Goal: Task Accomplishment & Management: Use online tool/utility

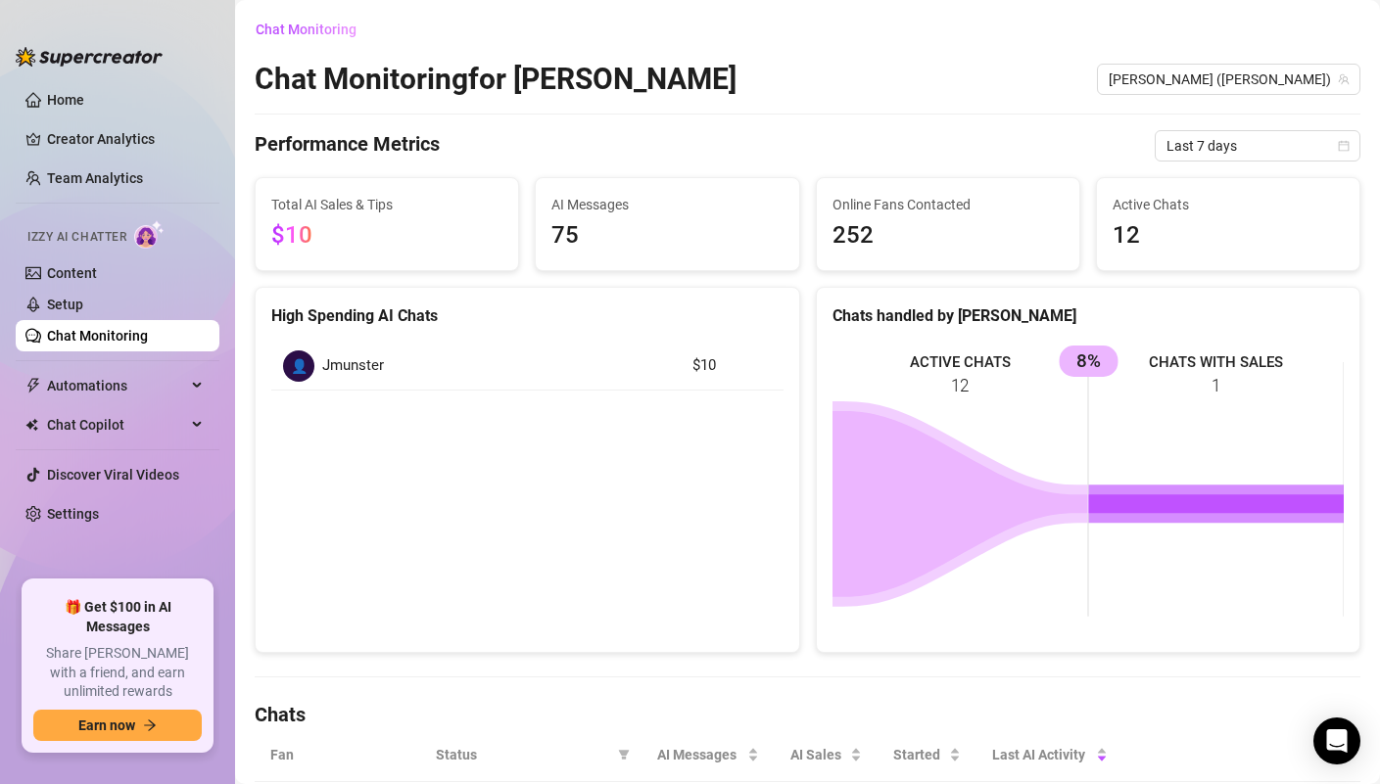
click at [92, 116] on ul "Home Creator Analytics Team Analytics Izzy AI Chatter Content Setup Chat Monito…" at bounding box center [118, 324] width 204 height 496
click at [84, 106] on link "Home" at bounding box center [65, 100] width 37 height 16
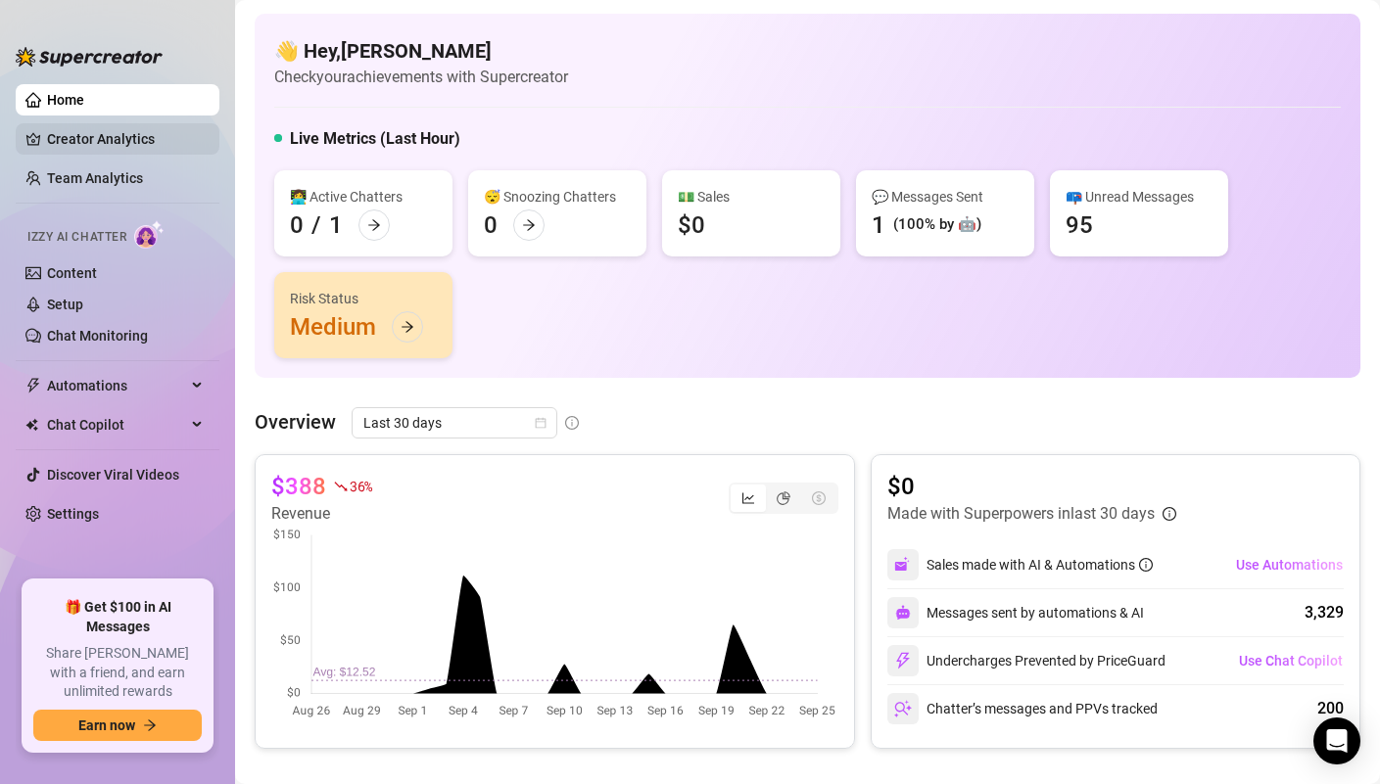
click at [93, 141] on link "Creator Analytics" at bounding box center [125, 138] width 157 height 31
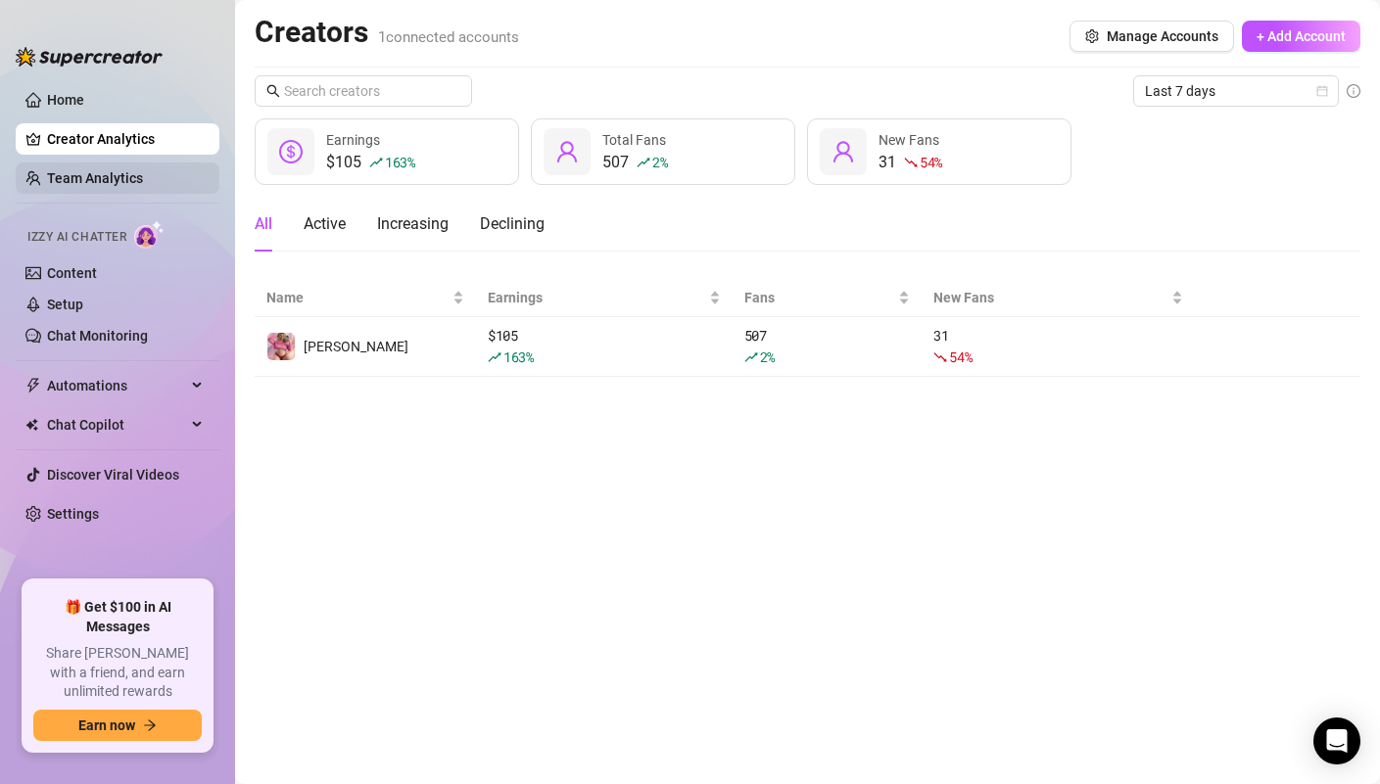
click at [82, 186] on link "Team Analytics" at bounding box center [95, 178] width 96 height 16
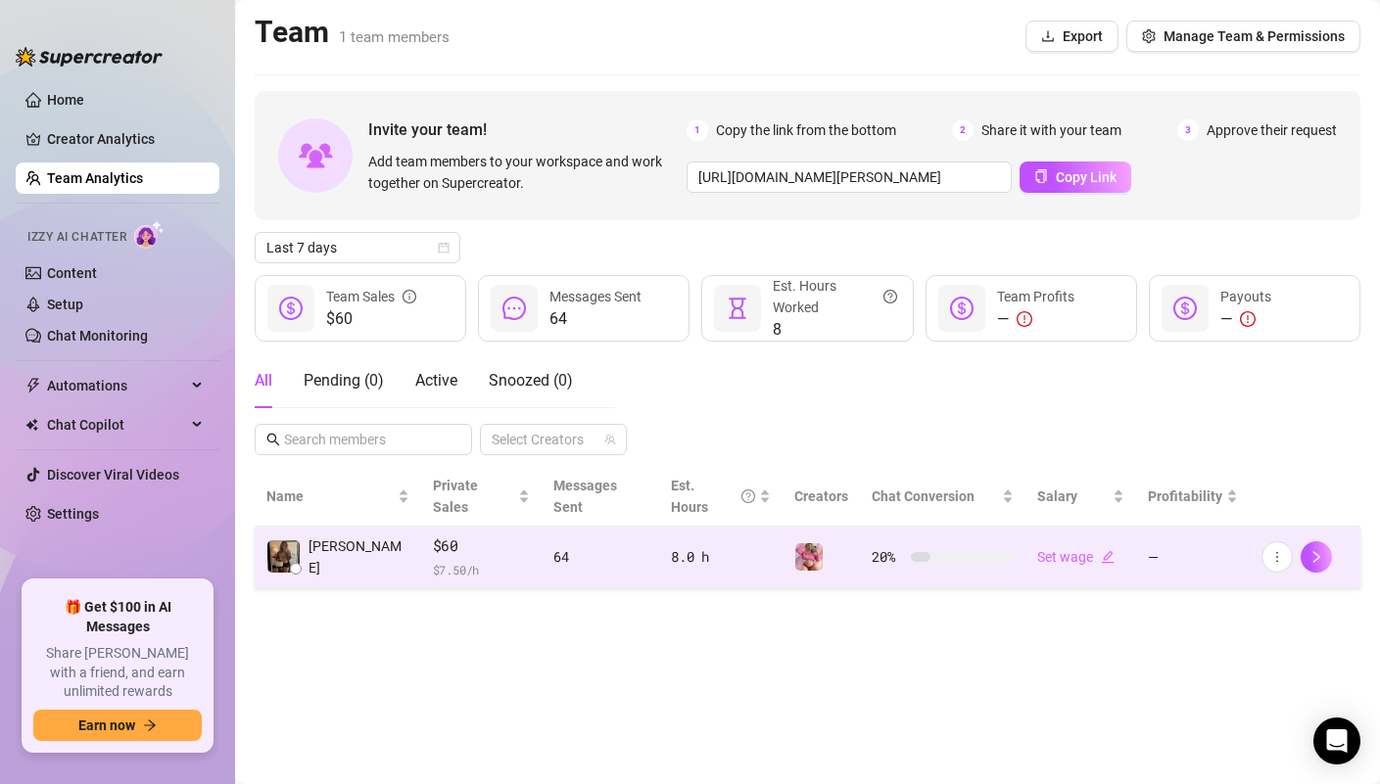
click at [448, 560] on span "$ 7.50 /h" at bounding box center [481, 570] width 97 height 20
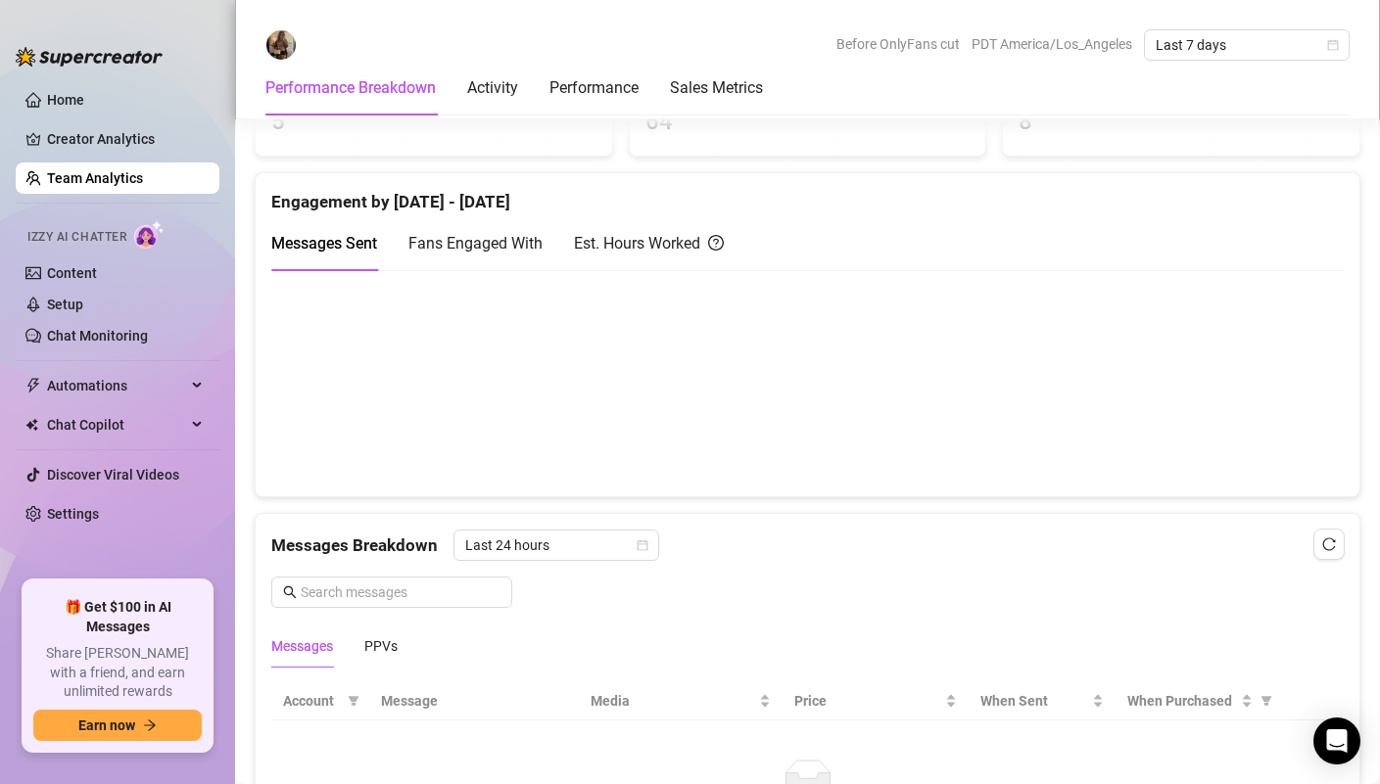
scroll to position [307, 0]
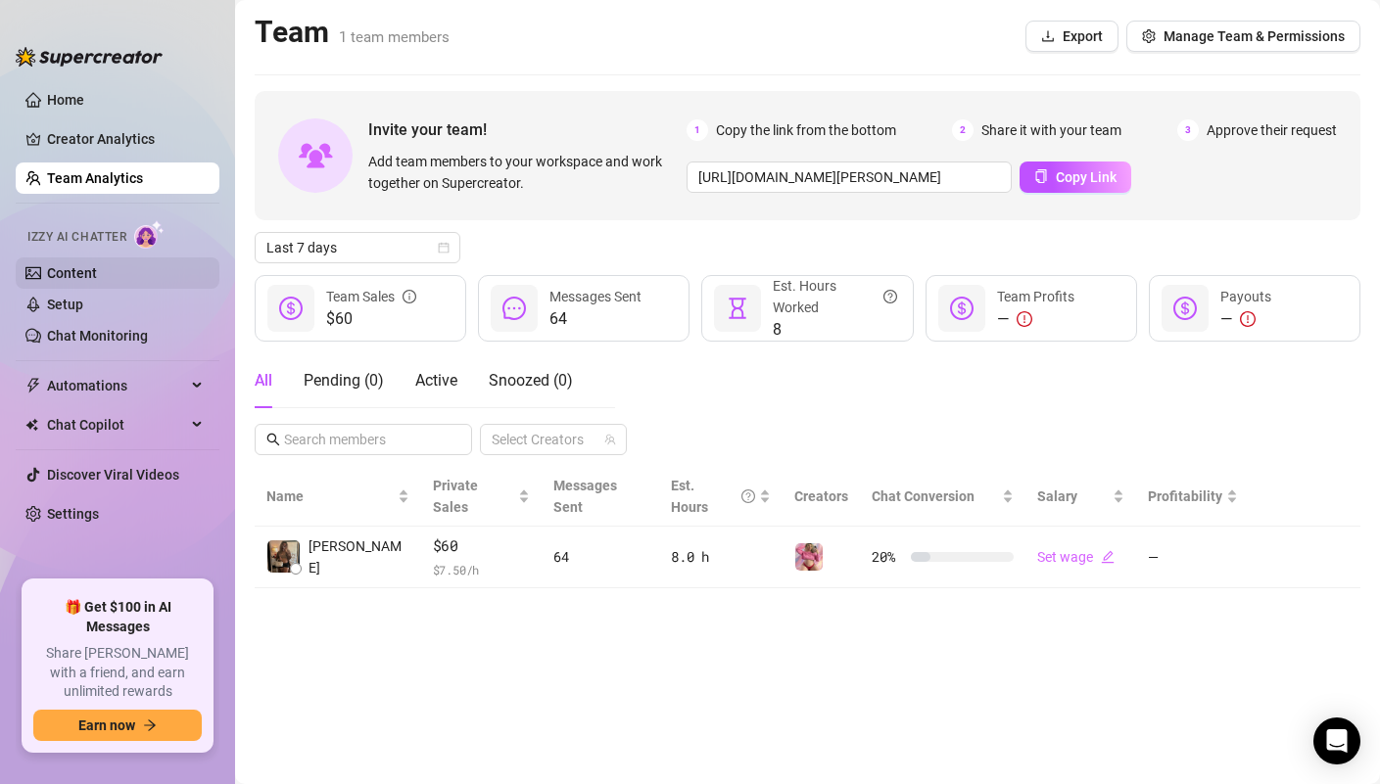
click at [97, 270] on link "Content" at bounding box center [72, 273] width 50 height 16
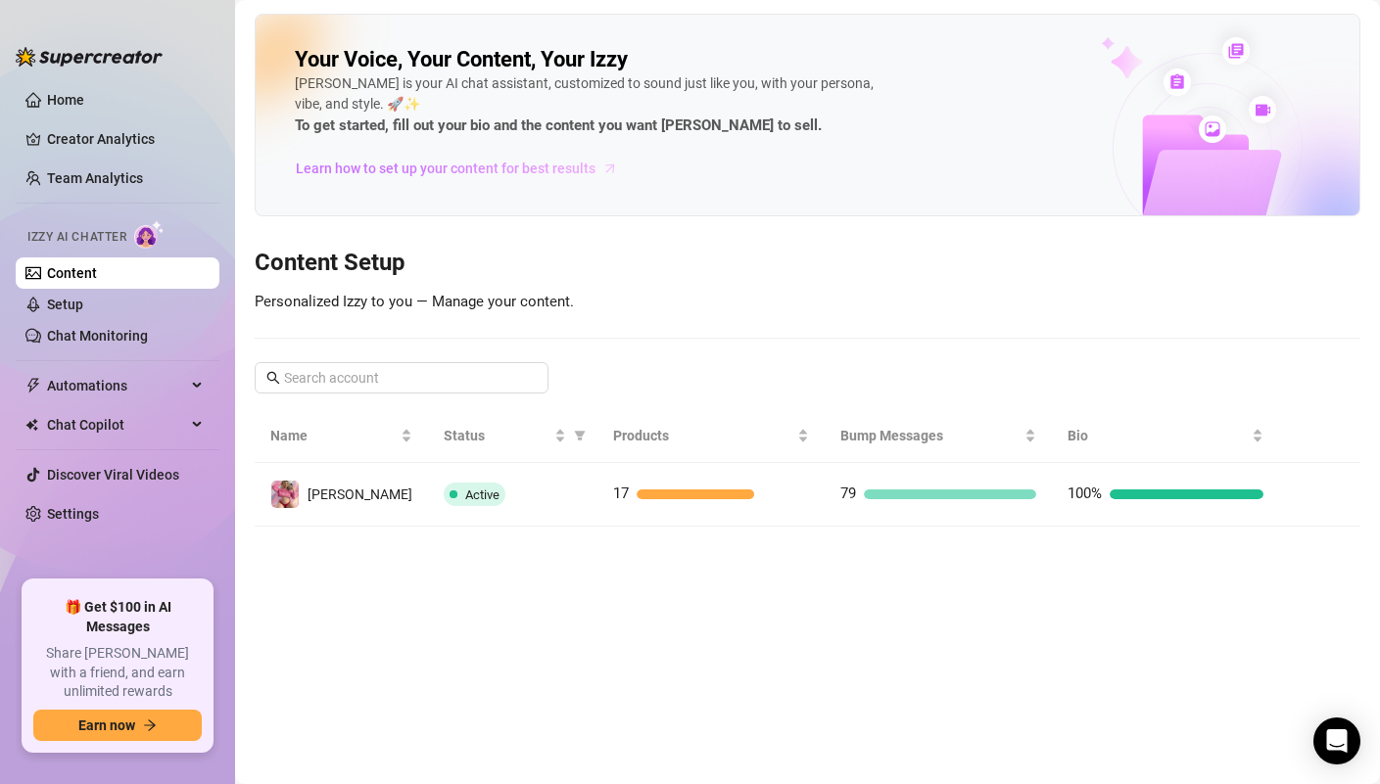
click at [326, 179] on span "Learn how to set up your content for best results" at bounding box center [446, 169] width 300 height 22
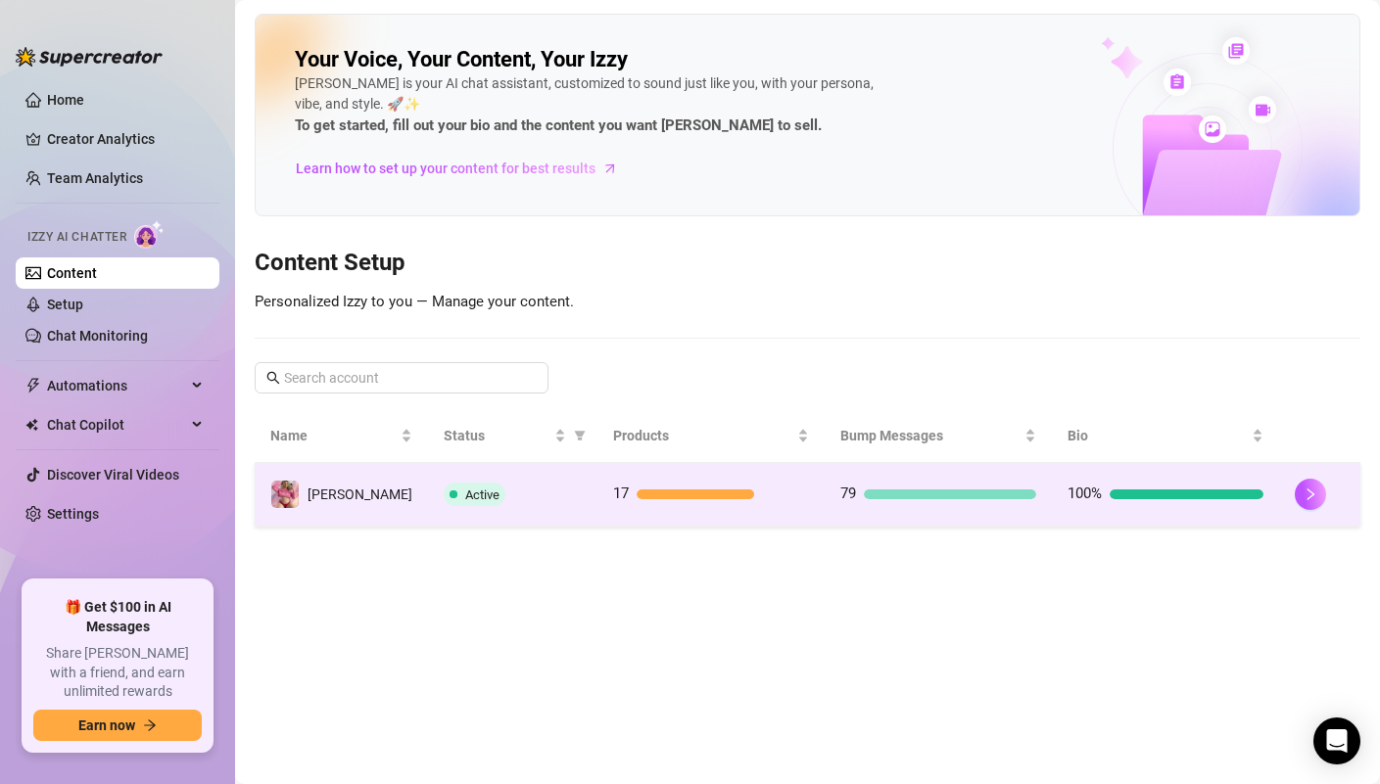
click at [545, 492] on div "Active" at bounding box center [513, 494] width 138 height 23
click at [545, 492] on main "Your Voice, Your Content, Your [PERSON_NAME] is your AI chat assistant, customi…" at bounding box center [807, 392] width 1145 height 784
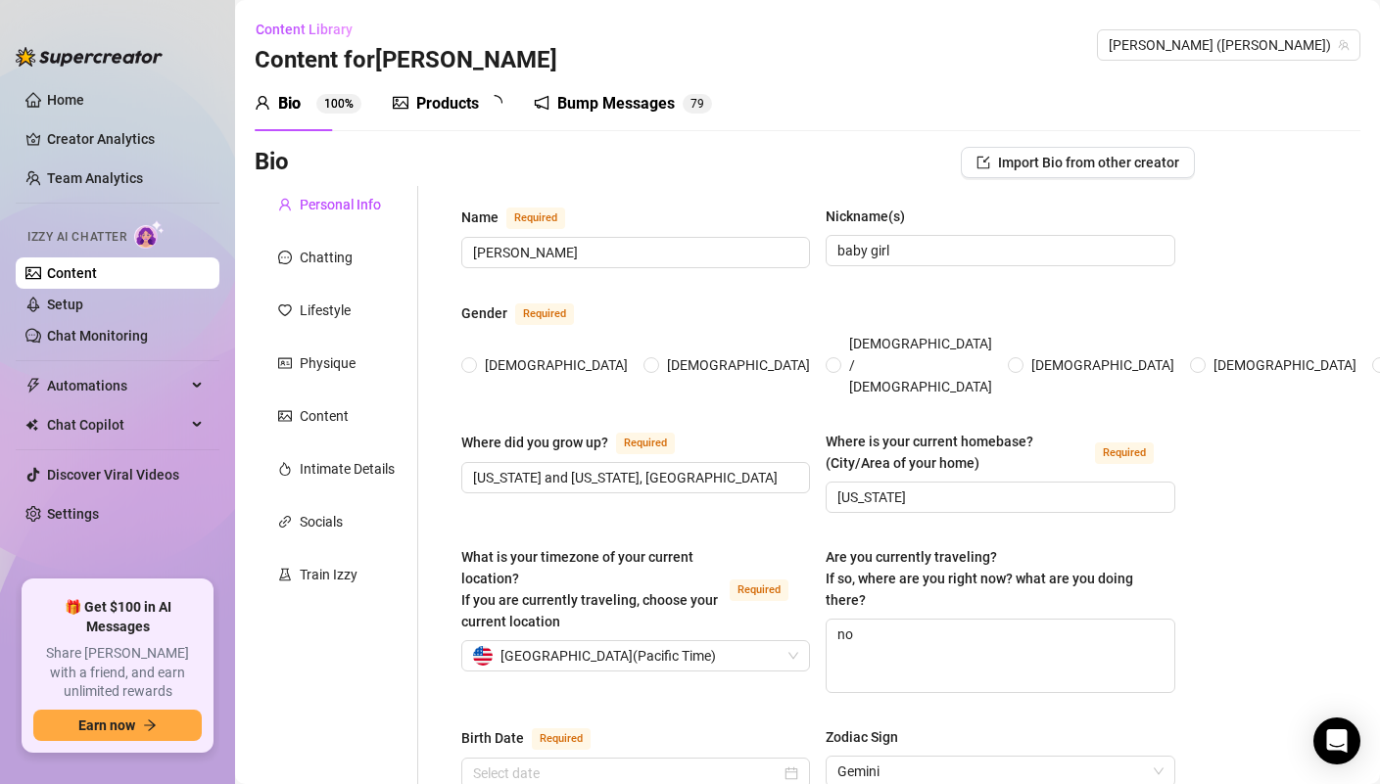
radio input "true"
type input "[DATE]"
click at [72, 298] on link "Setup" at bounding box center [65, 305] width 36 height 16
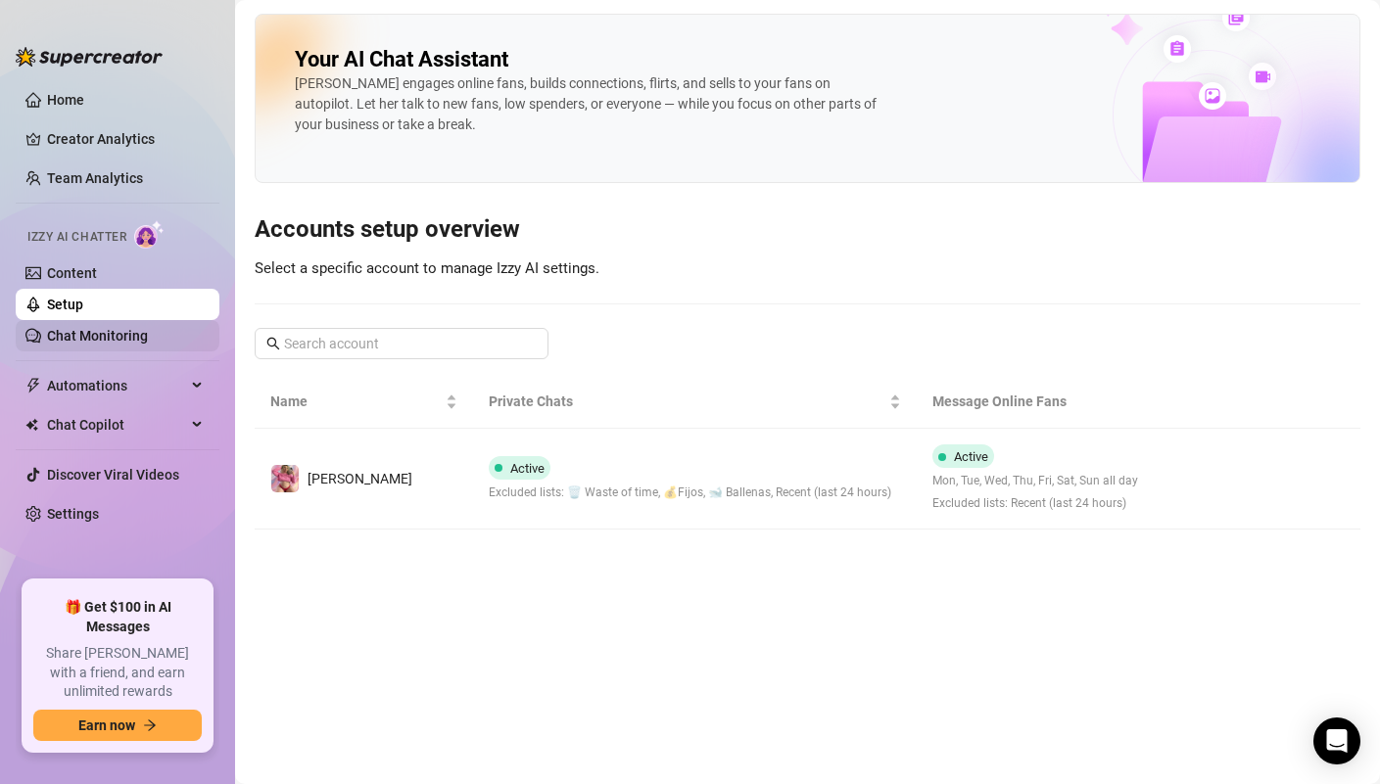
click at [67, 331] on link "Chat Monitoring" at bounding box center [97, 336] width 101 height 16
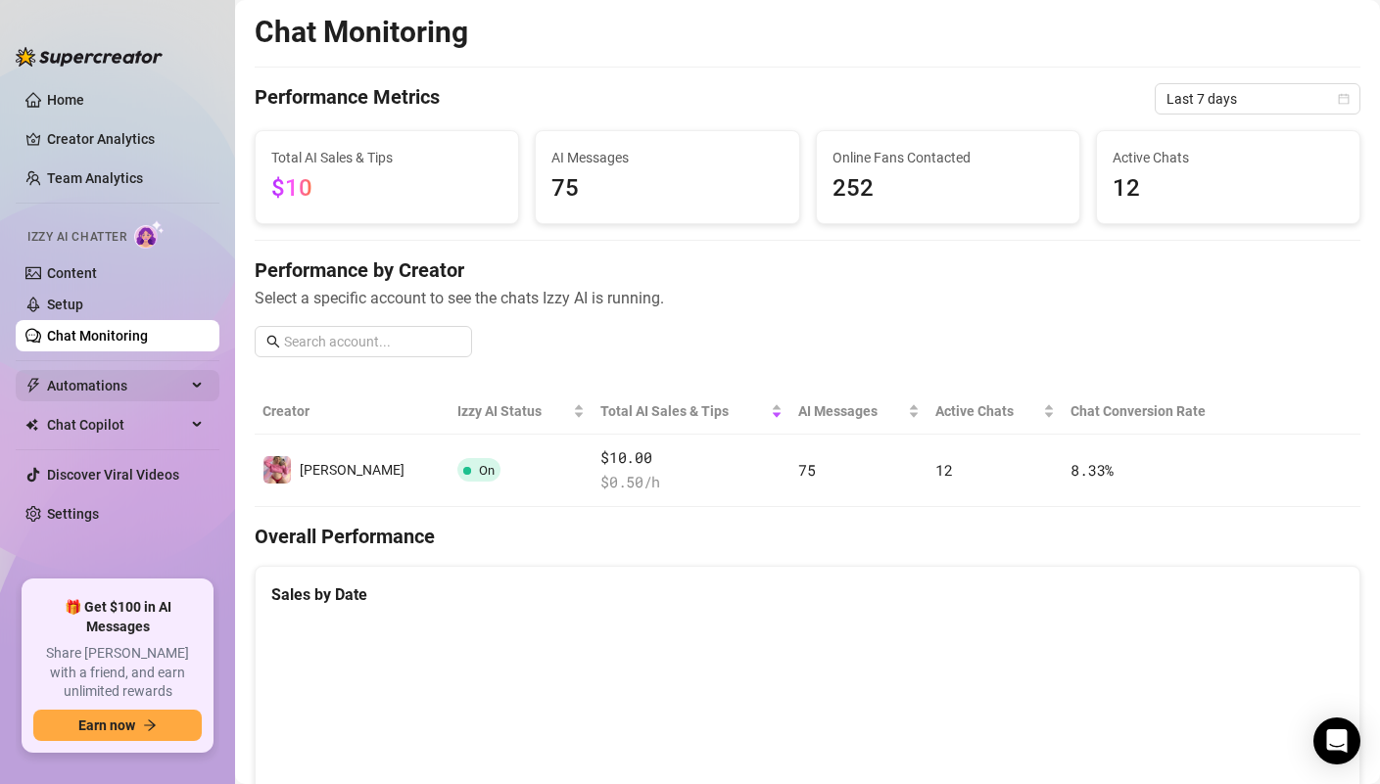
click at [75, 381] on span "Automations" at bounding box center [116, 385] width 139 height 31
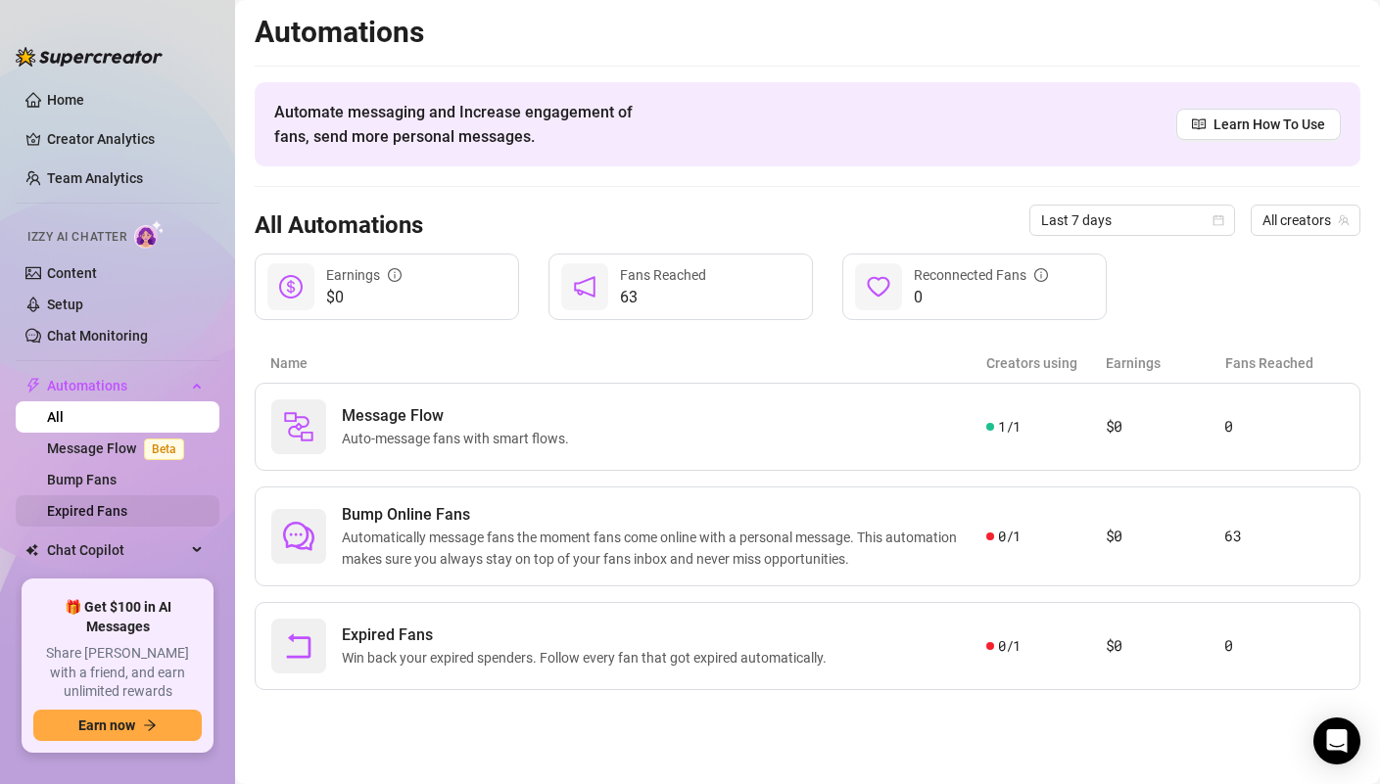
click at [95, 510] on link "Expired Fans" at bounding box center [87, 511] width 80 height 16
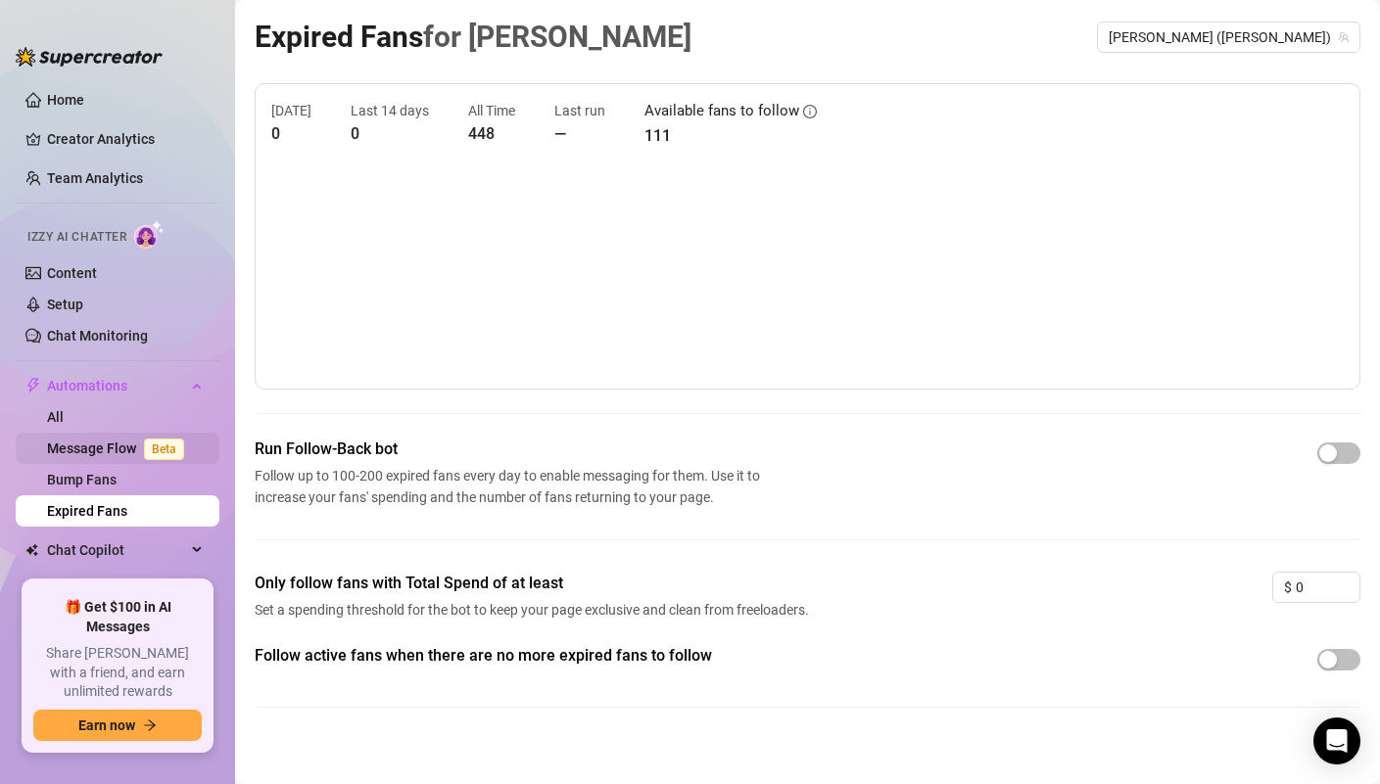
click at [111, 451] on link "Message Flow Beta" at bounding box center [119, 449] width 145 height 16
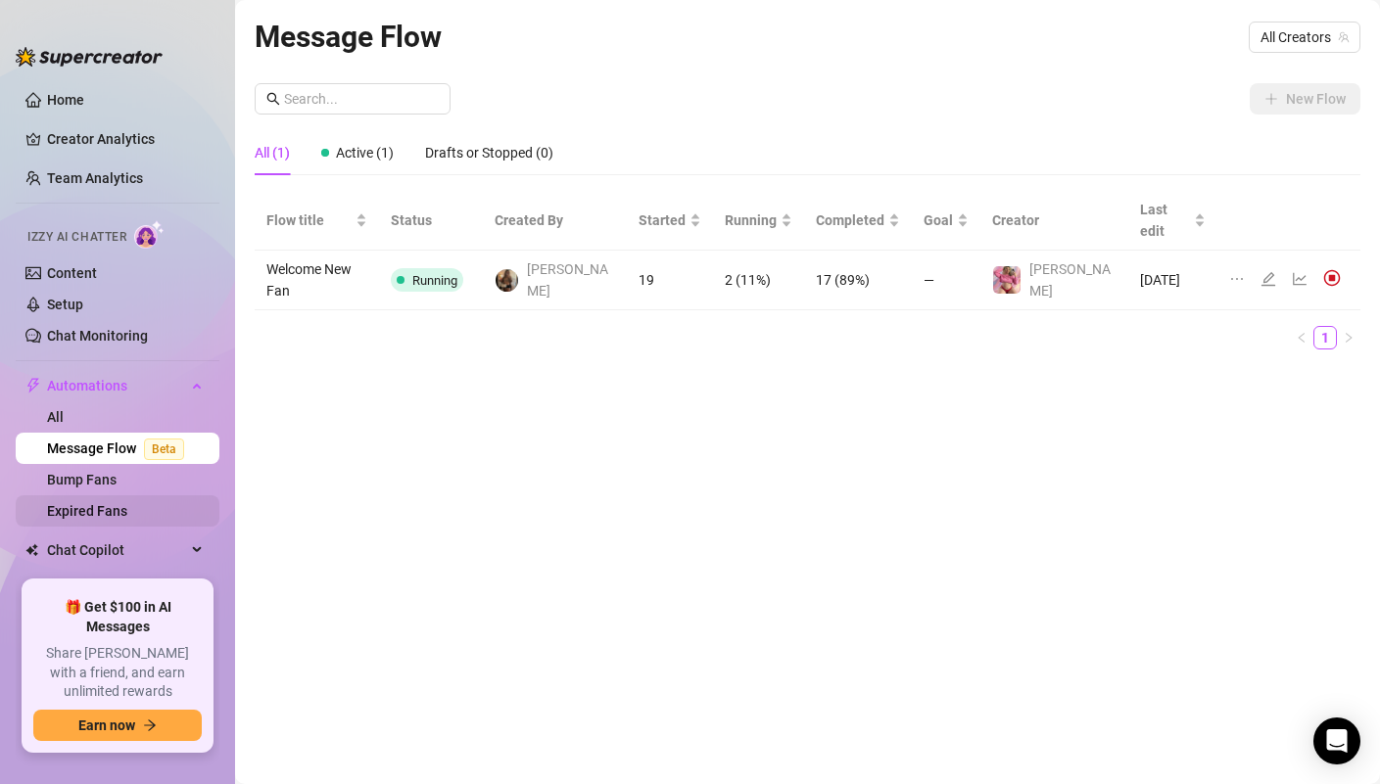
click at [113, 508] on link "Expired Fans" at bounding box center [87, 511] width 80 height 16
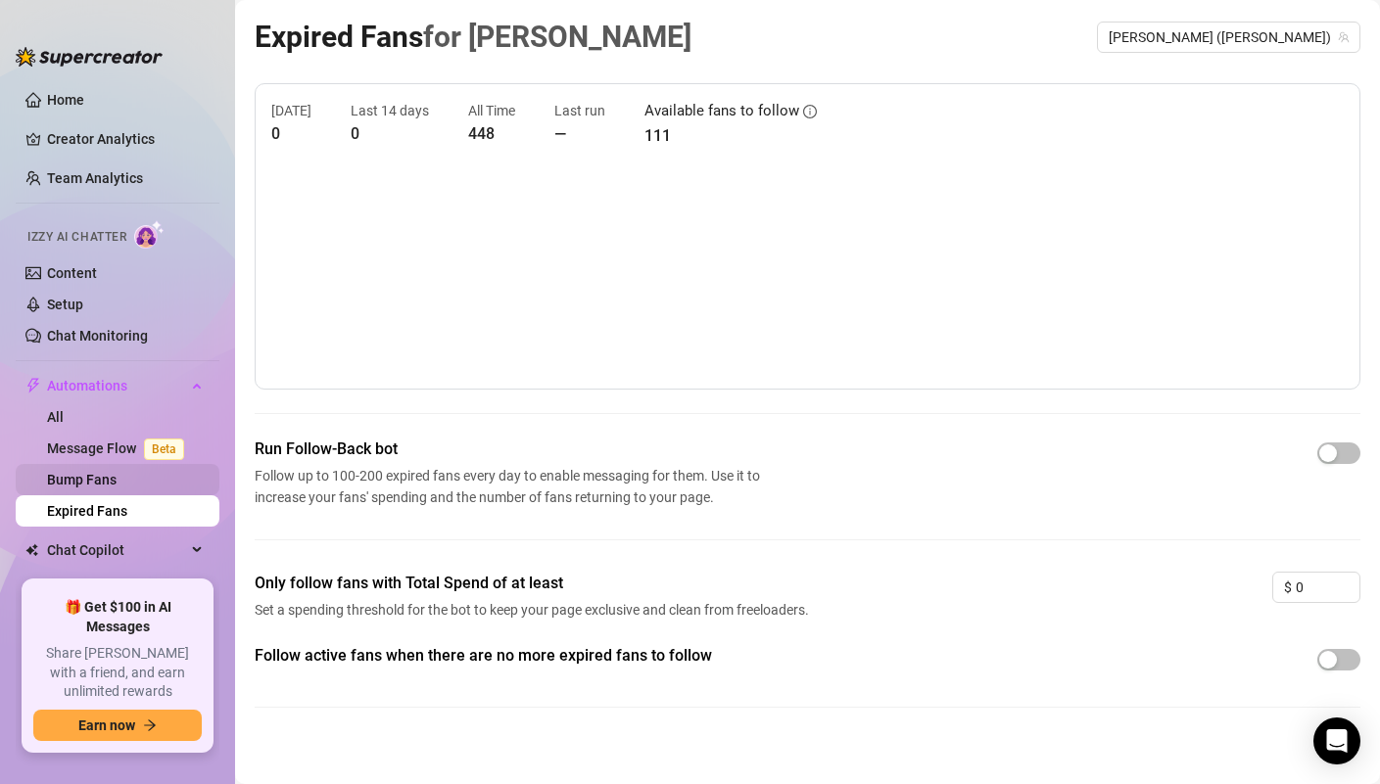
click at [113, 478] on link "Bump Fans" at bounding box center [82, 480] width 70 height 16
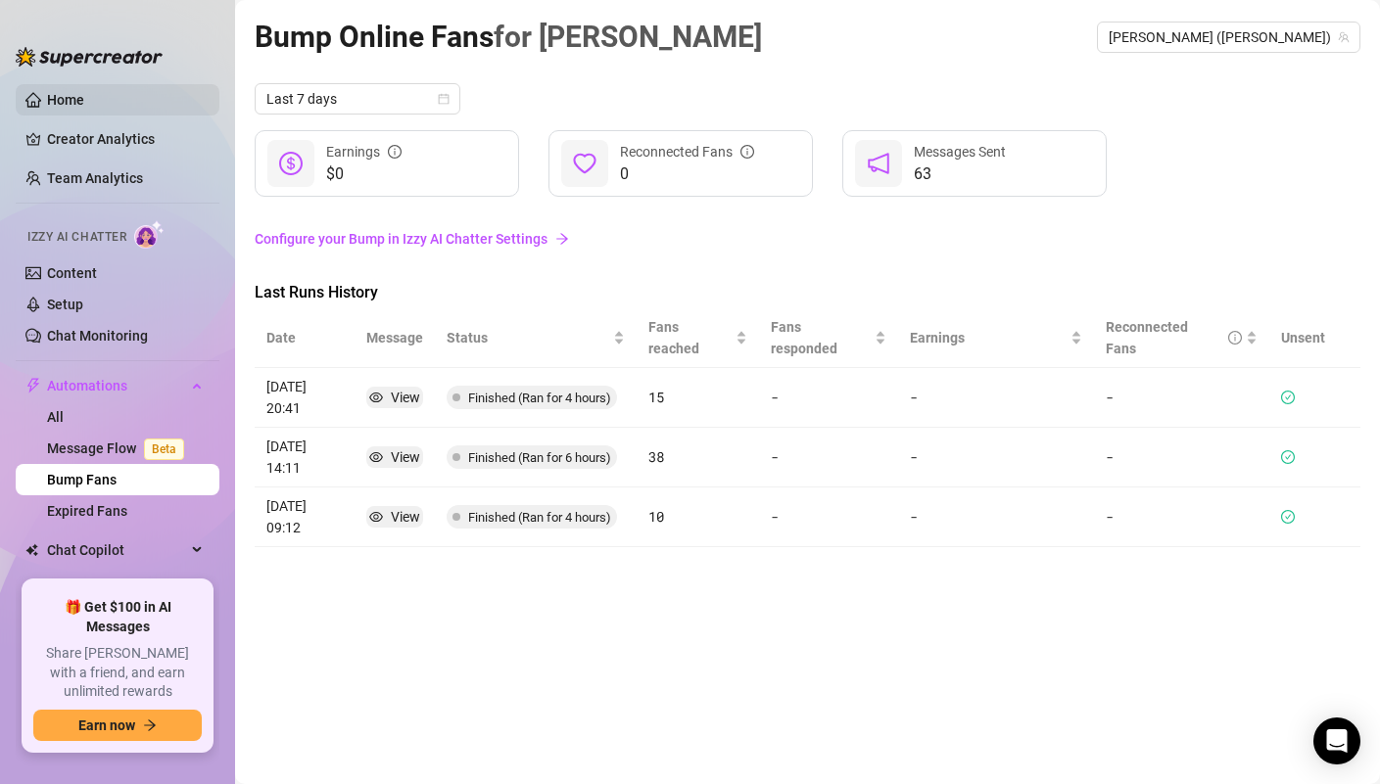
click at [78, 92] on link "Home" at bounding box center [65, 100] width 37 height 16
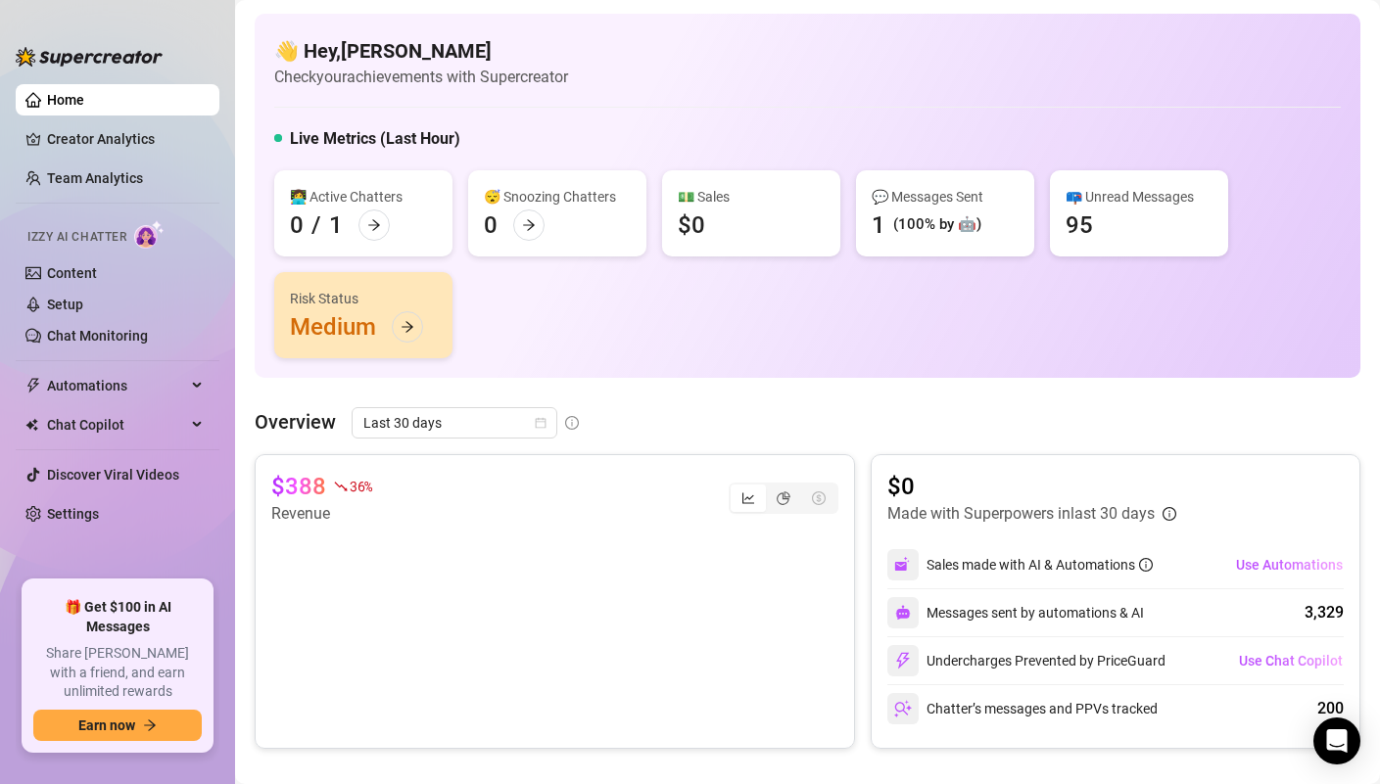
scroll to position [36, 0]
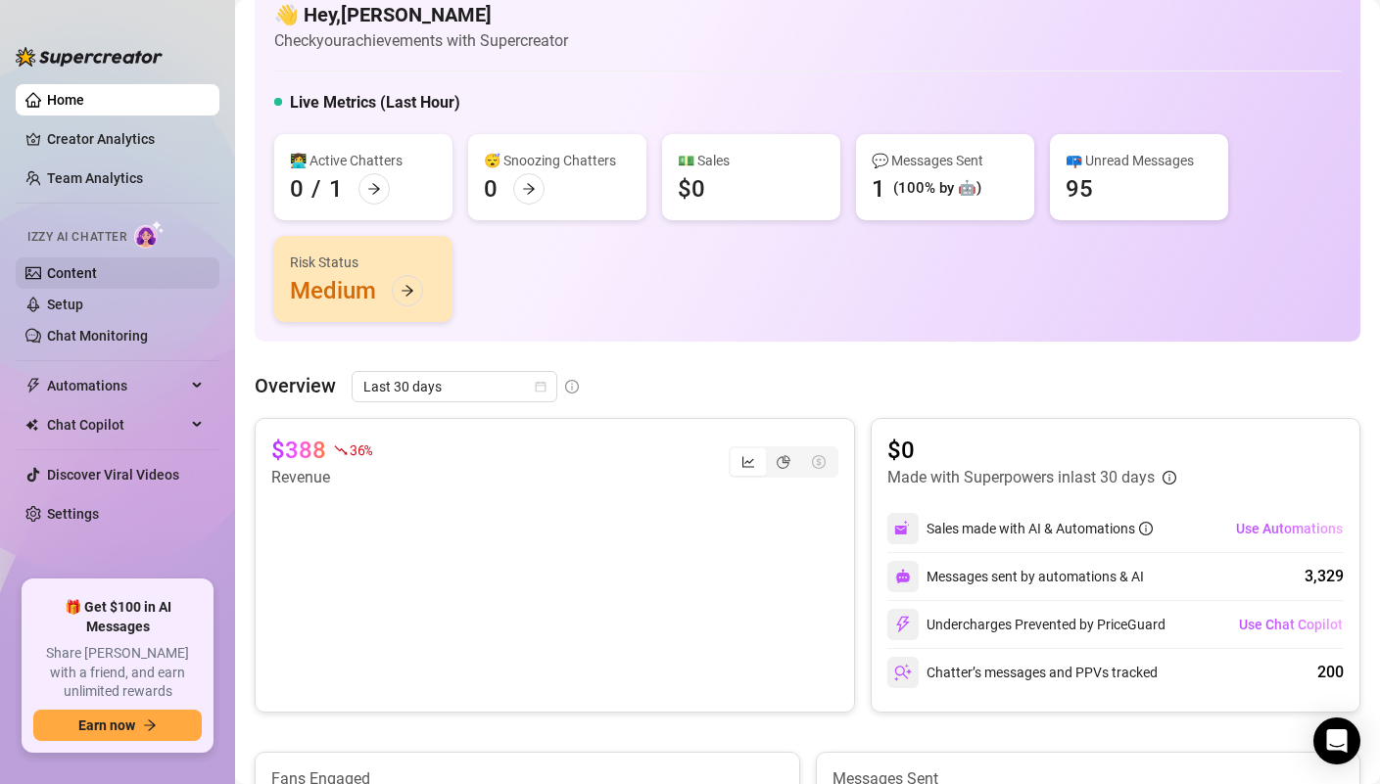
click at [97, 281] on link "Content" at bounding box center [72, 273] width 50 height 16
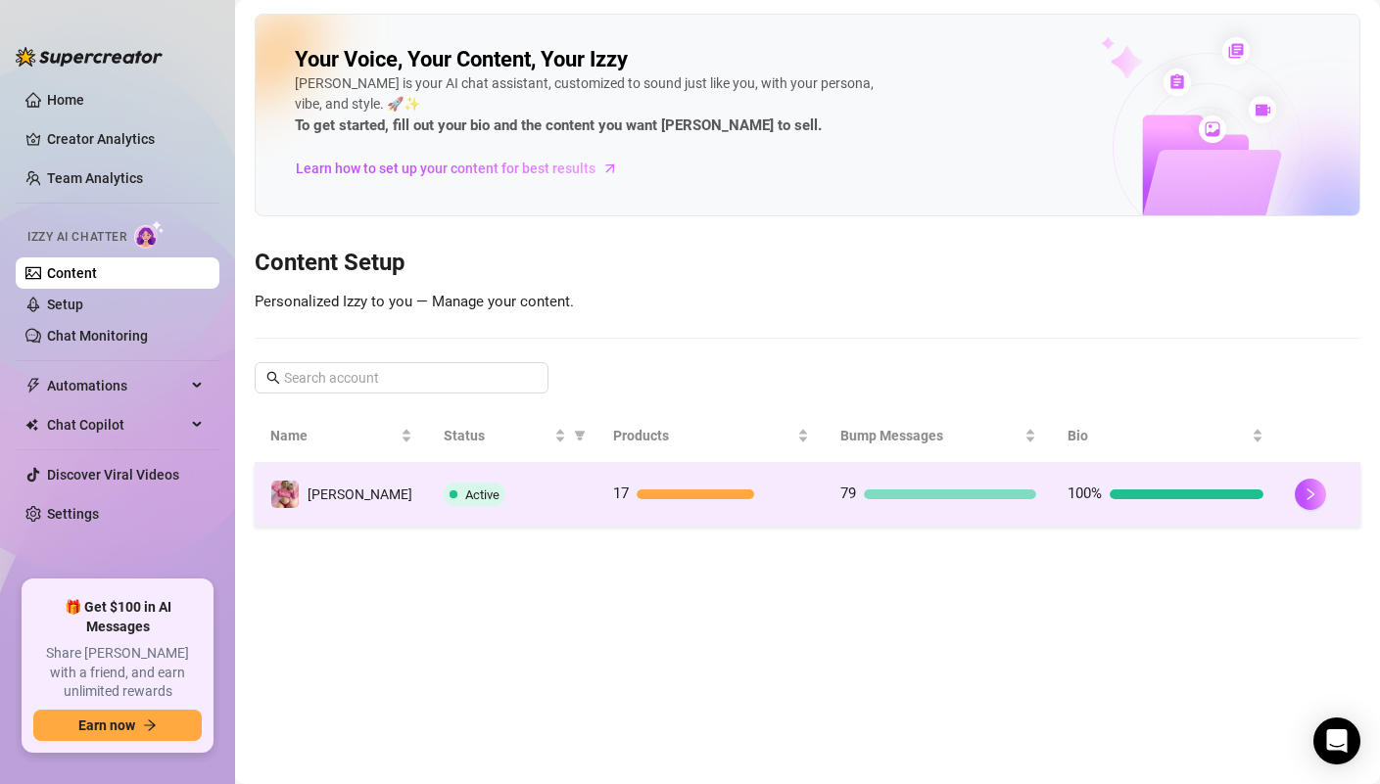
click at [513, 507] on td "Active" at bounding box center [512, 495] width 169 height 64
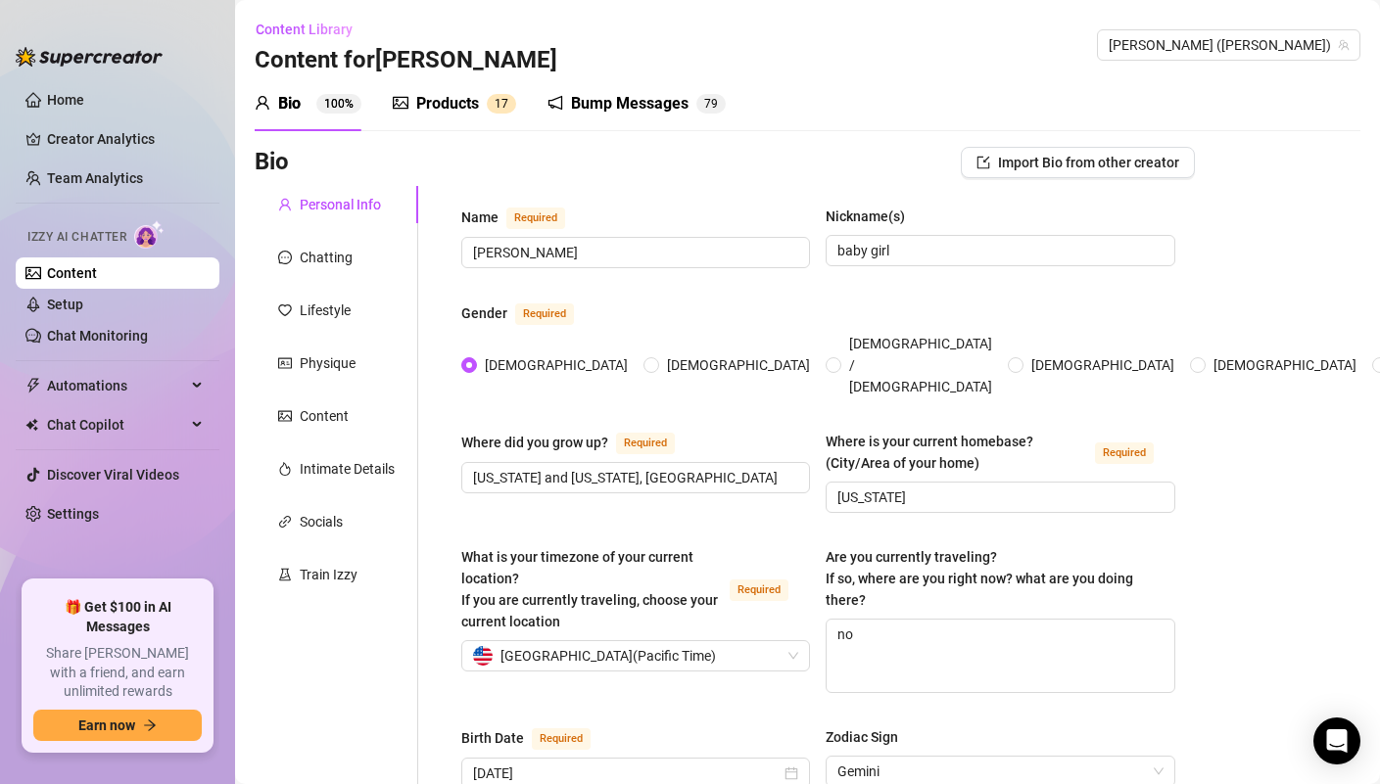
click at [439, 103] on div "Products" at bounding box center [447, 103] width 63 height 23
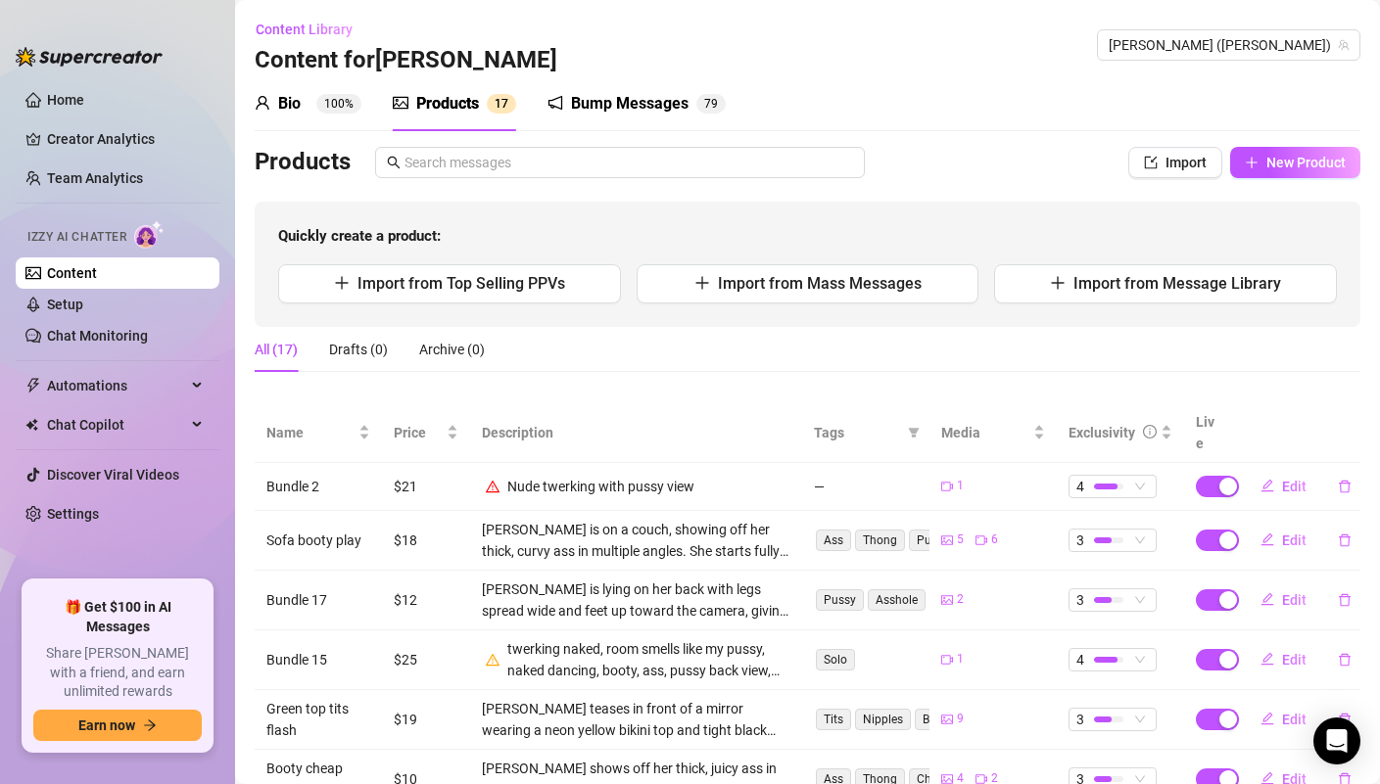
click at [621, 101] on div "Bump Messages" at bounding box center [629, 103] width 117 height 23
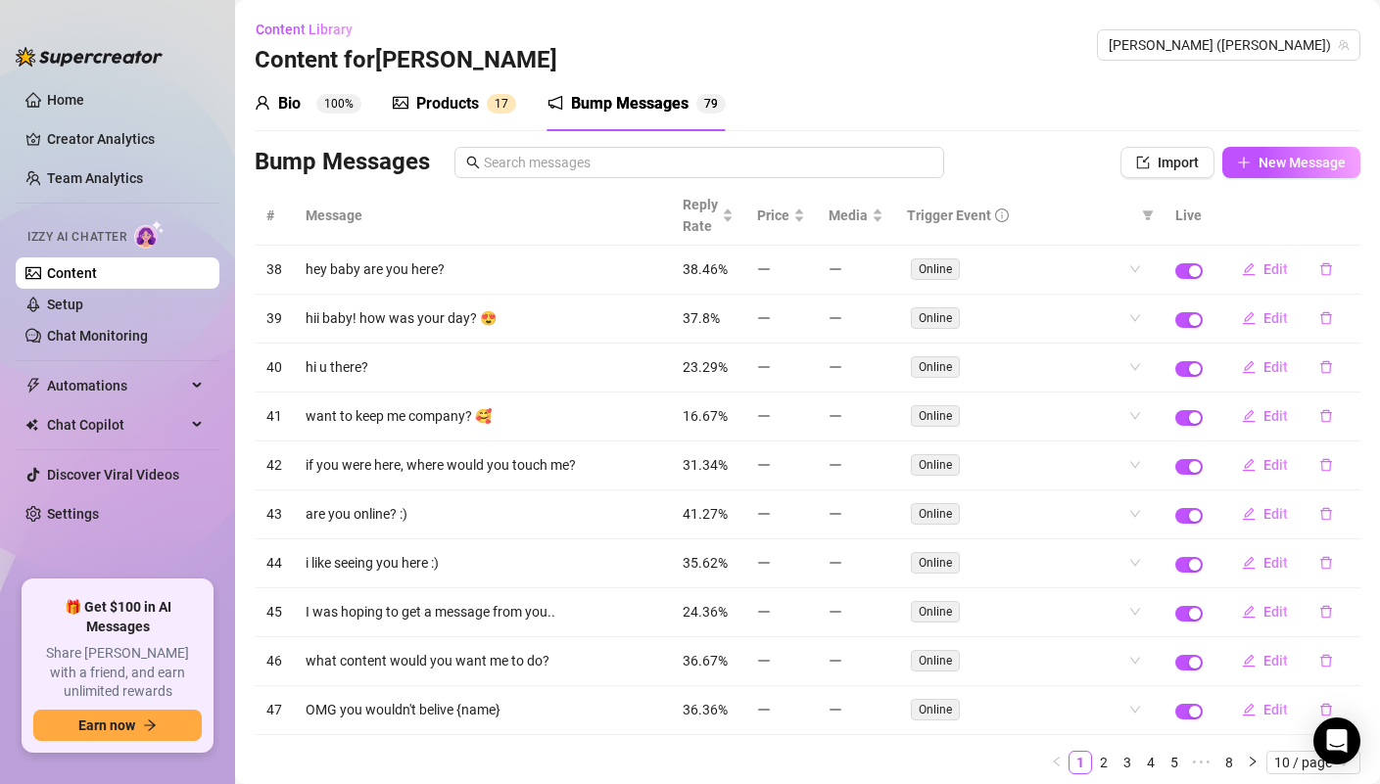
click at [457, 111] on div "Products" at bounding box center [447, 103] width 63 height 23
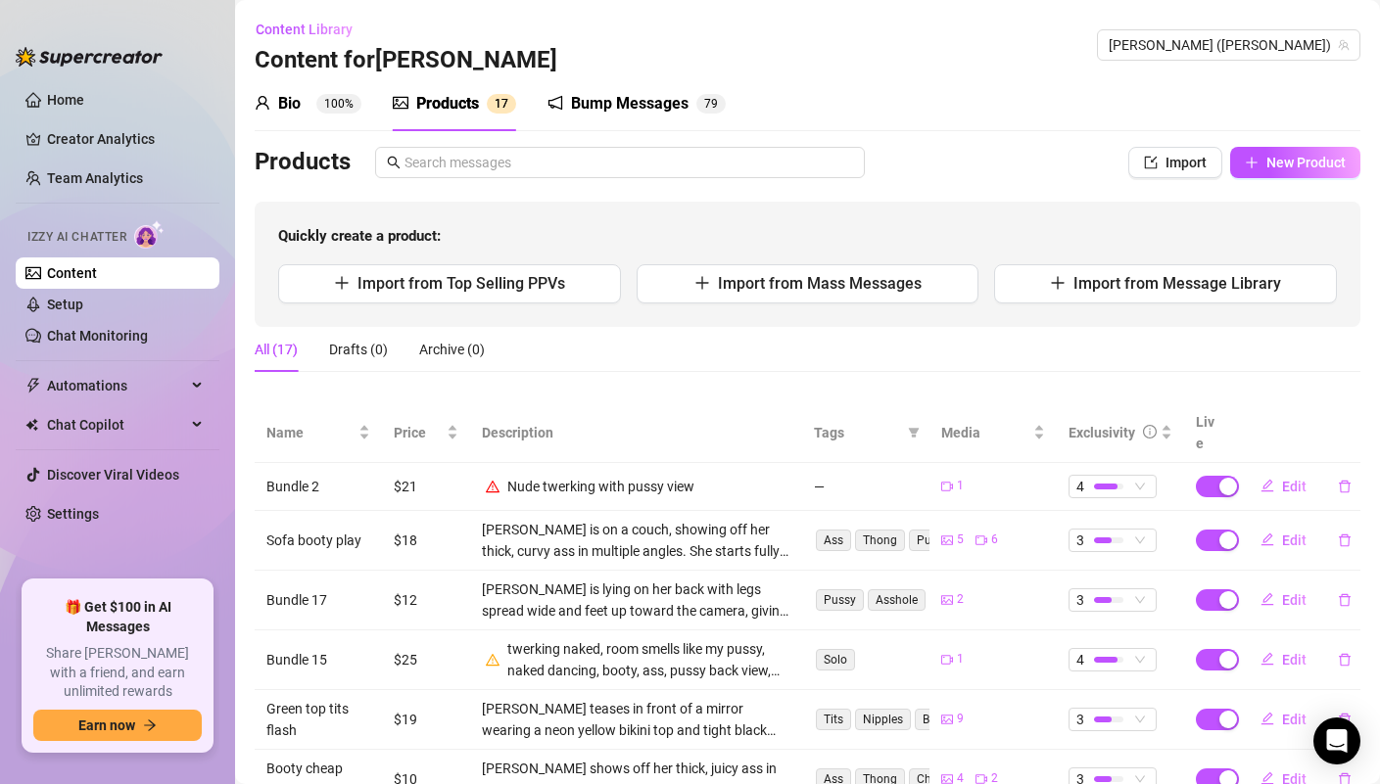
click at [619, 104] on div "Bump Messages" at bounding box center [629, 103] width 117 height 23
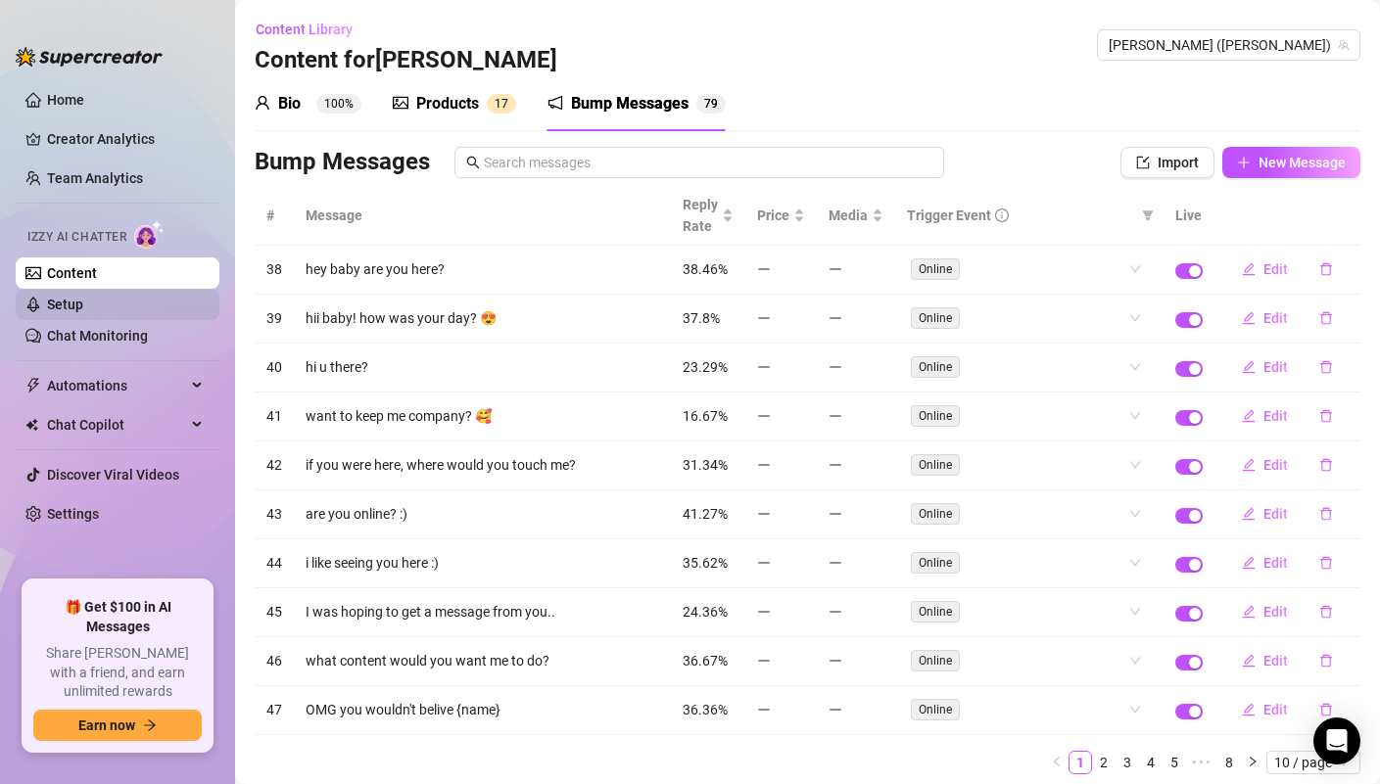
click at [83, 304] on link "Setup" at bounding box center [65, 305] width 36 height 16
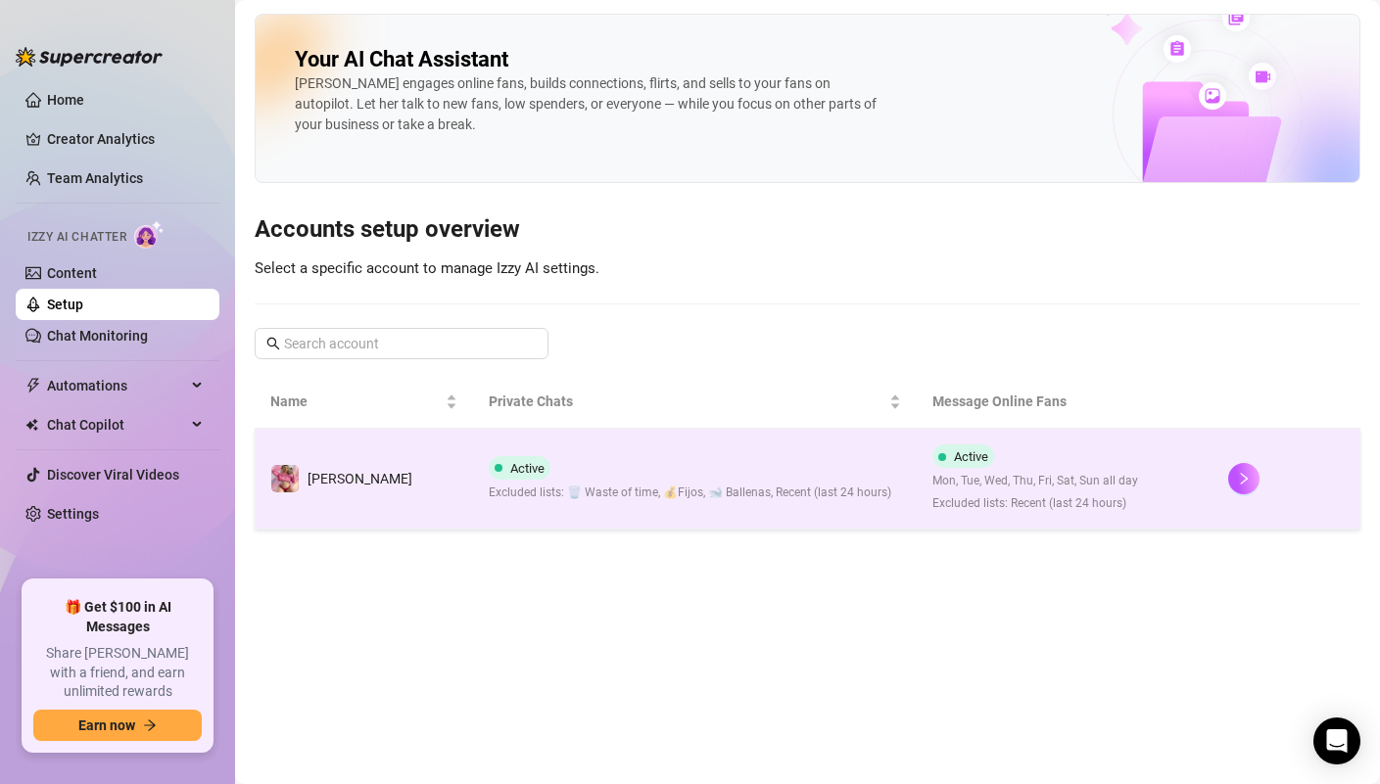
click at [614, 503] on td "Active Excluded lists: 🗑️ Waste of time, 💰Fijos, 🐋 Ballenas, Recent (last 24 ho…" at bounding box center [695, 479] width 444 height 101
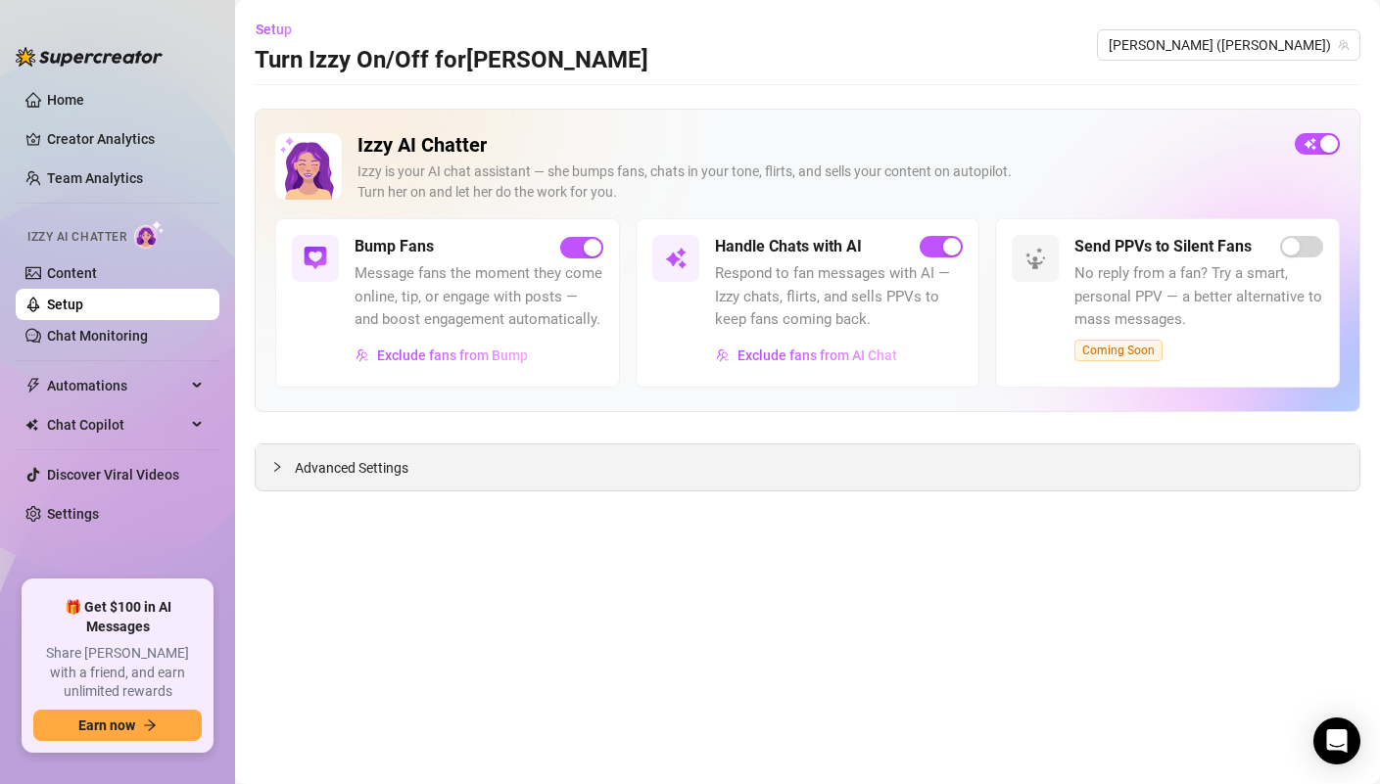
click at [351, 470] on span "Advanced Settings" at bounding box center [352, 468] width 114 height 22
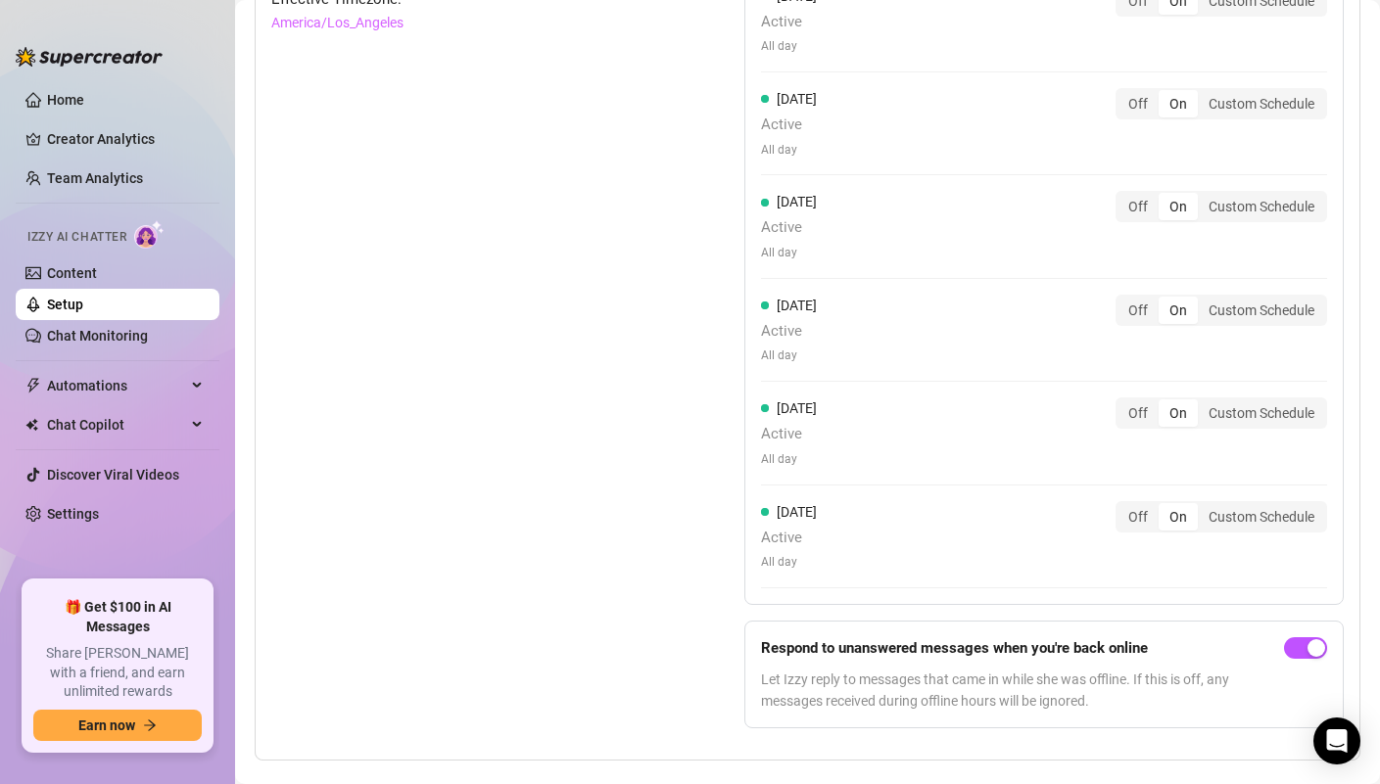
scroll to position [1983, 0]
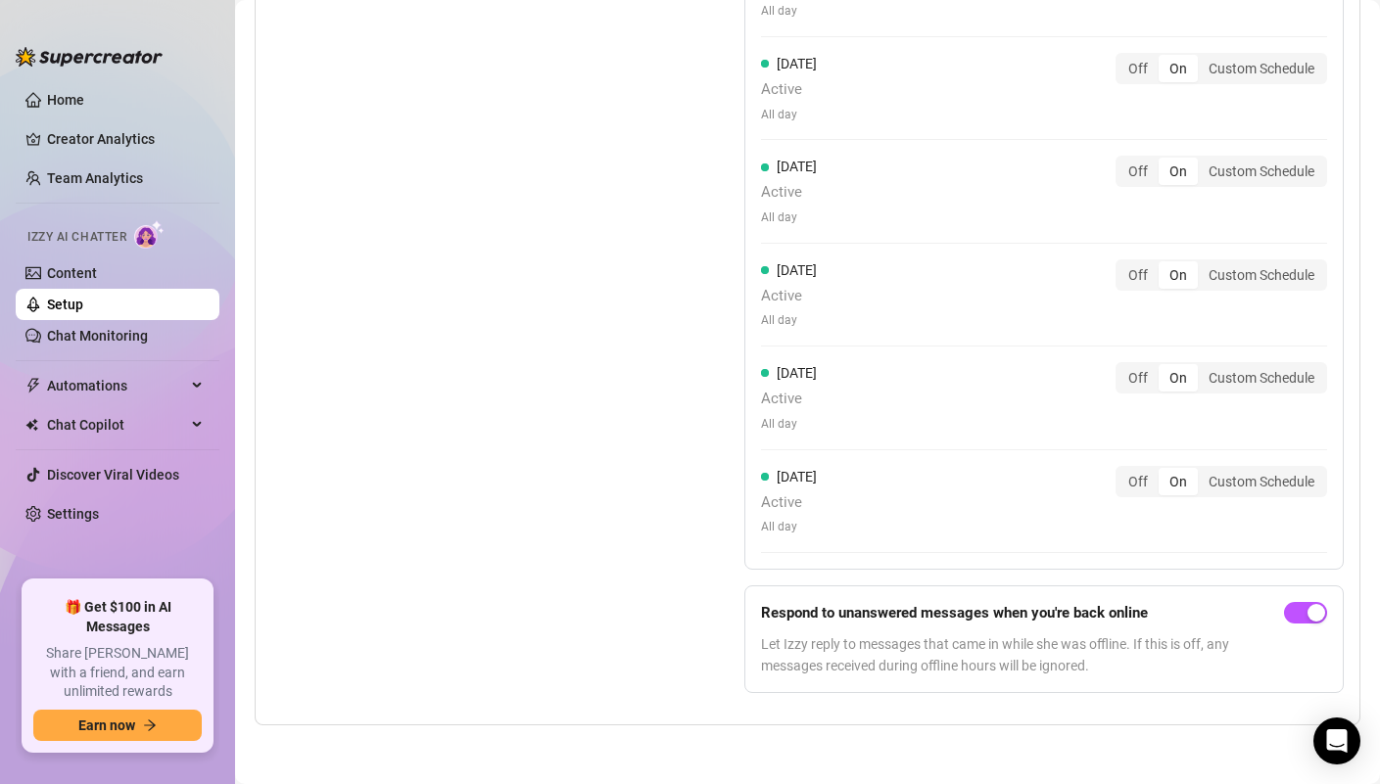
click at [581, 465] on div "Set Active Hours (Izzy Availability) Set specific hours when Izzy engaging with…" at bounding box center [458, 269] width 375 height 878
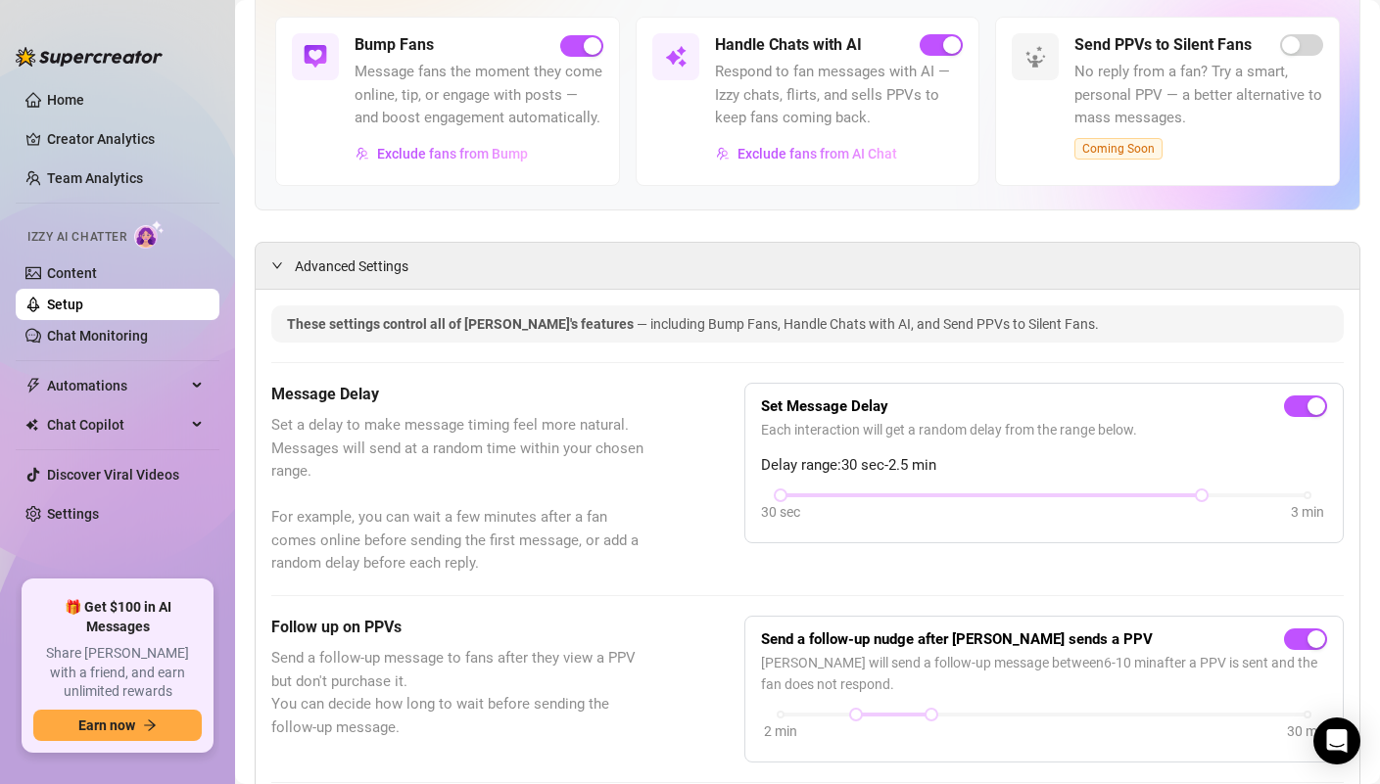
scroll to position [0, 0]
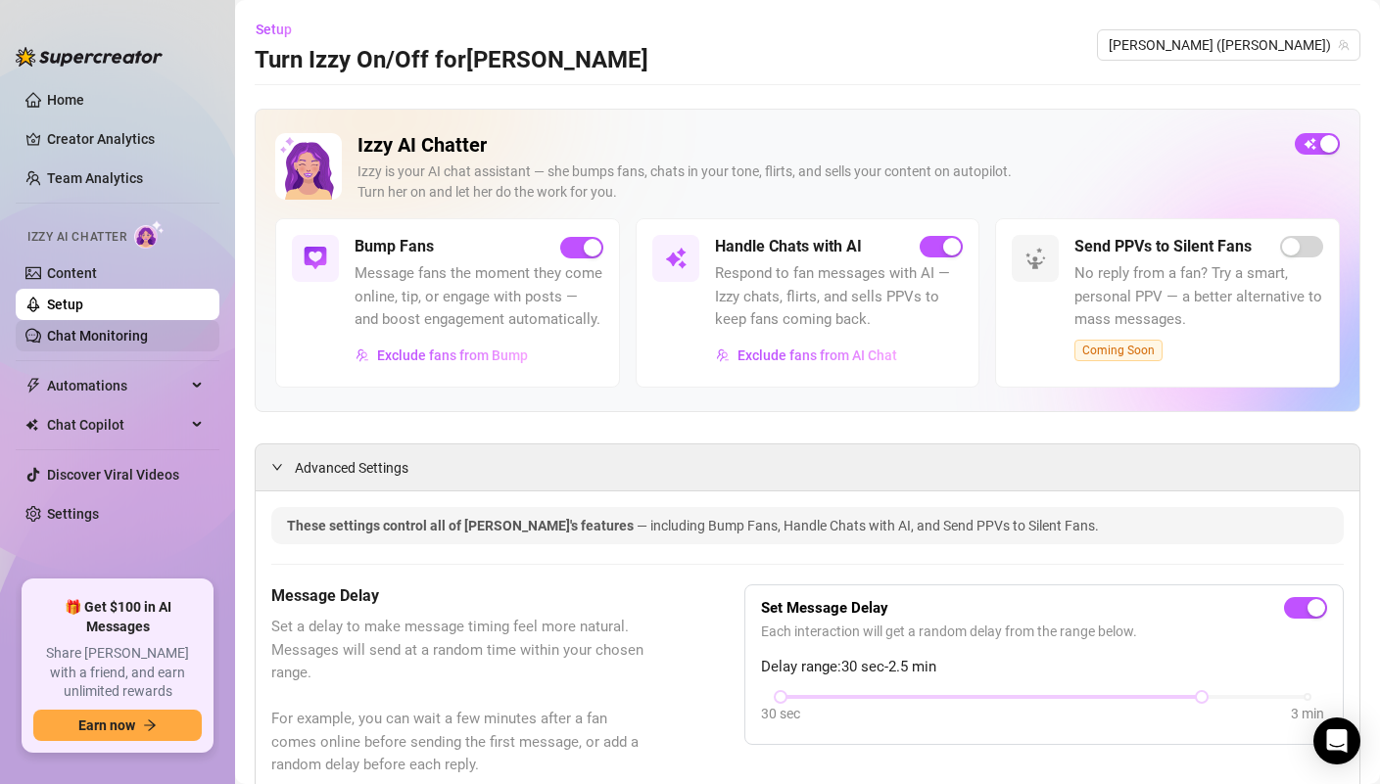
click at [140, 338] on link "Chat Monitoring" at bounding box center [97, 336] width 101 height 16
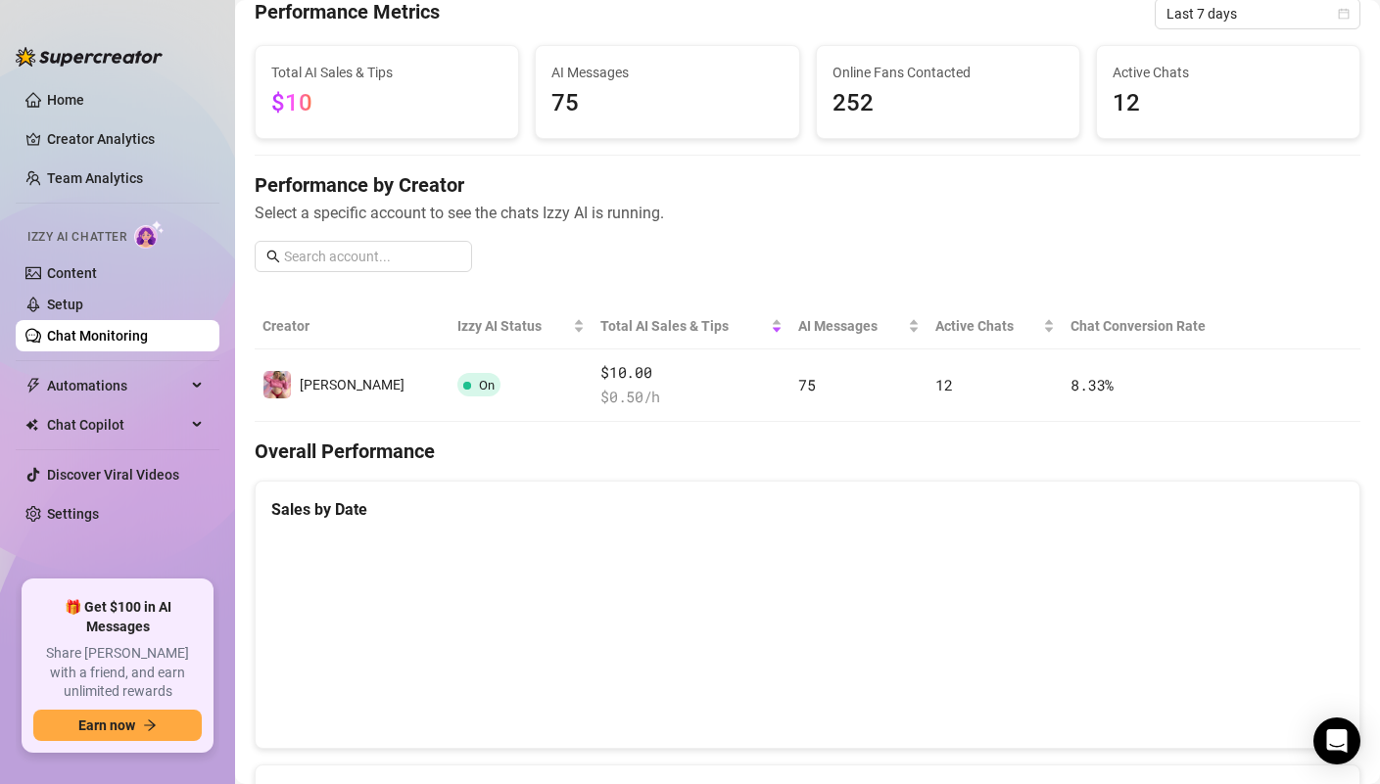
scroll to position [90, 0]
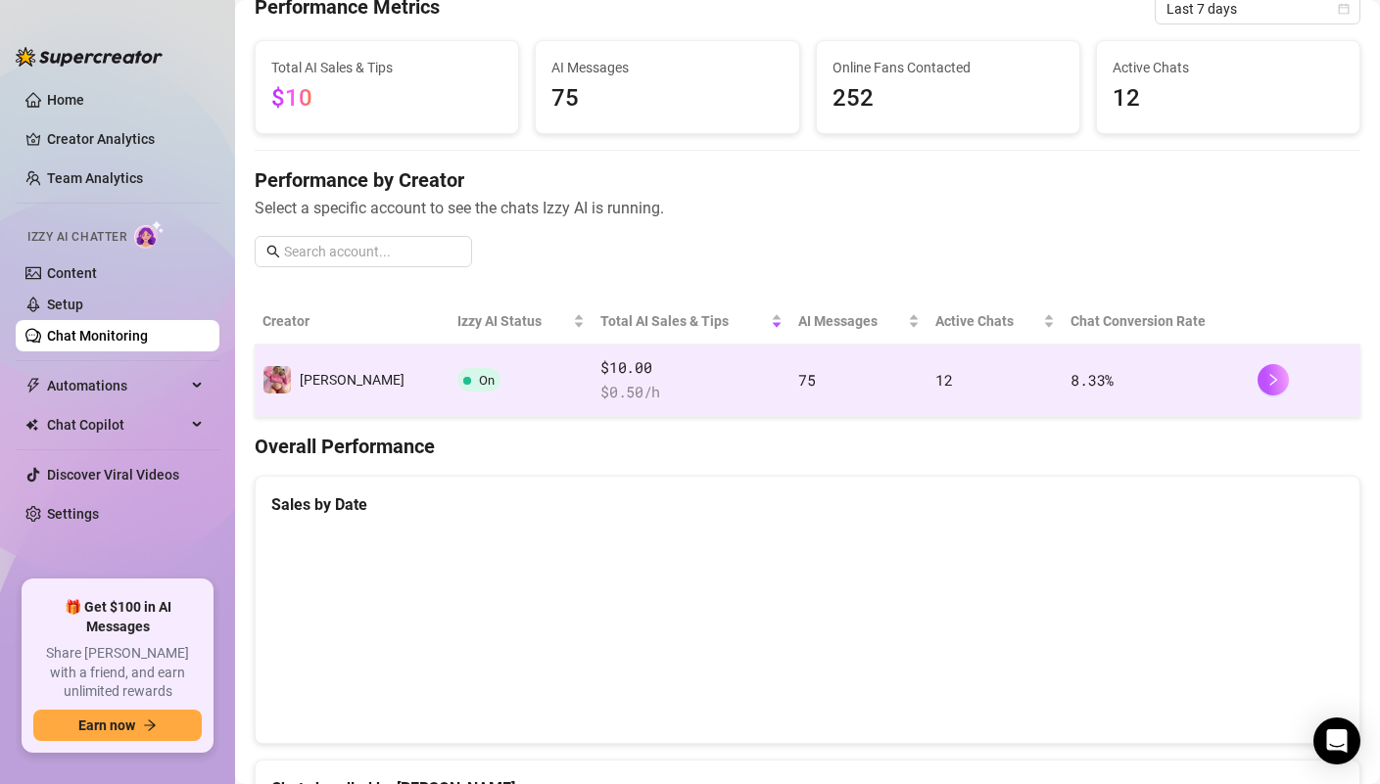
click at [515, 389] on td "On" at bounding box center [520, 381] width 143 height 72
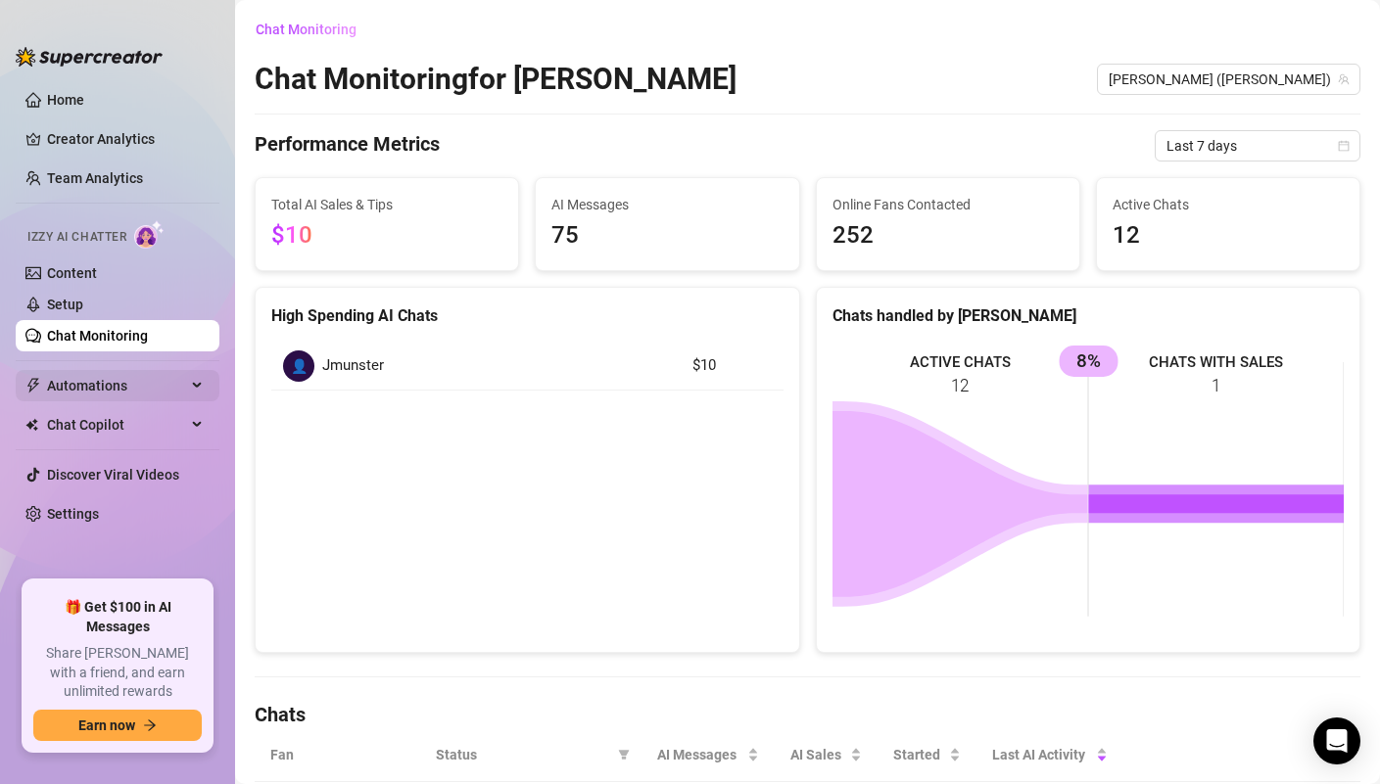
click at [106, 388] on span "Automations" at bounding box center [116, 385] width 139 height 31
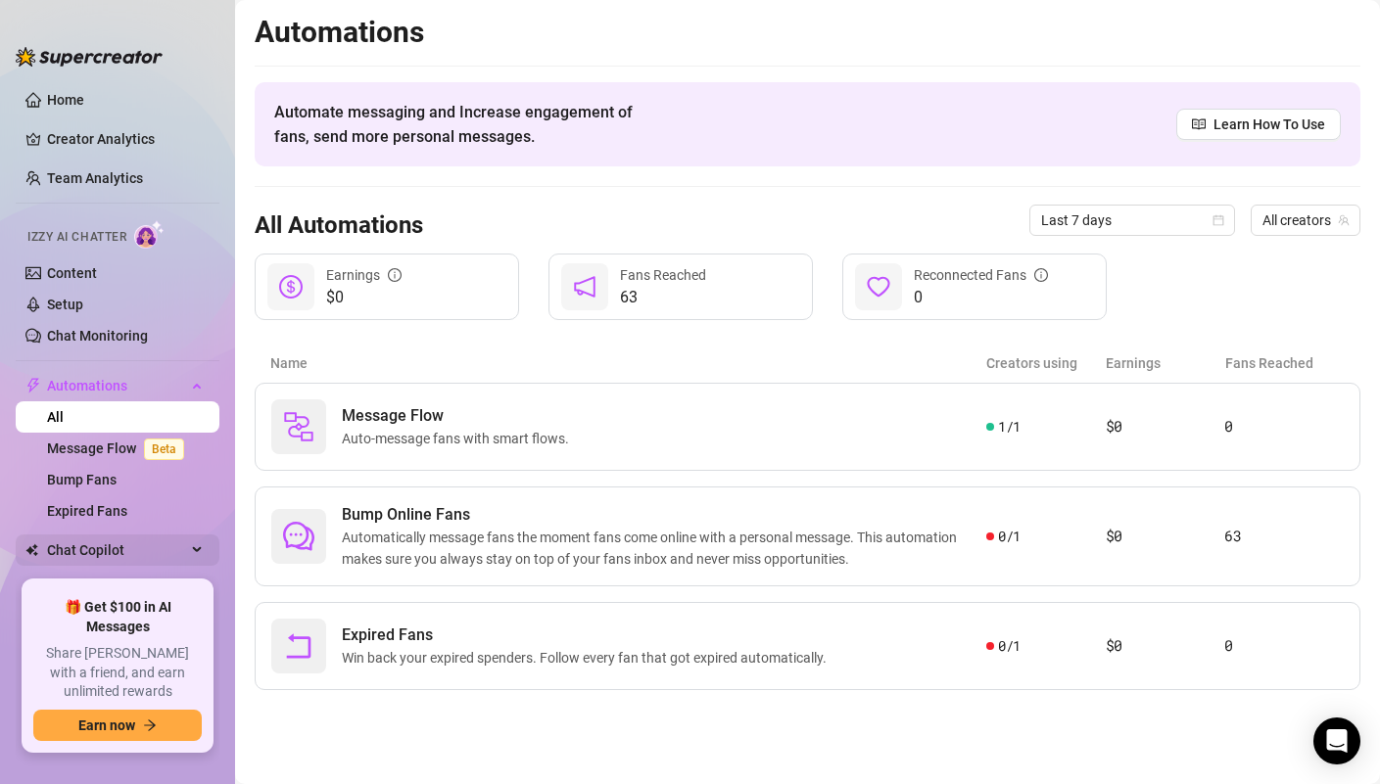
click at [109, 551] on span "Chat Copilot" at bounding box center [116, 550] width 139 height 31
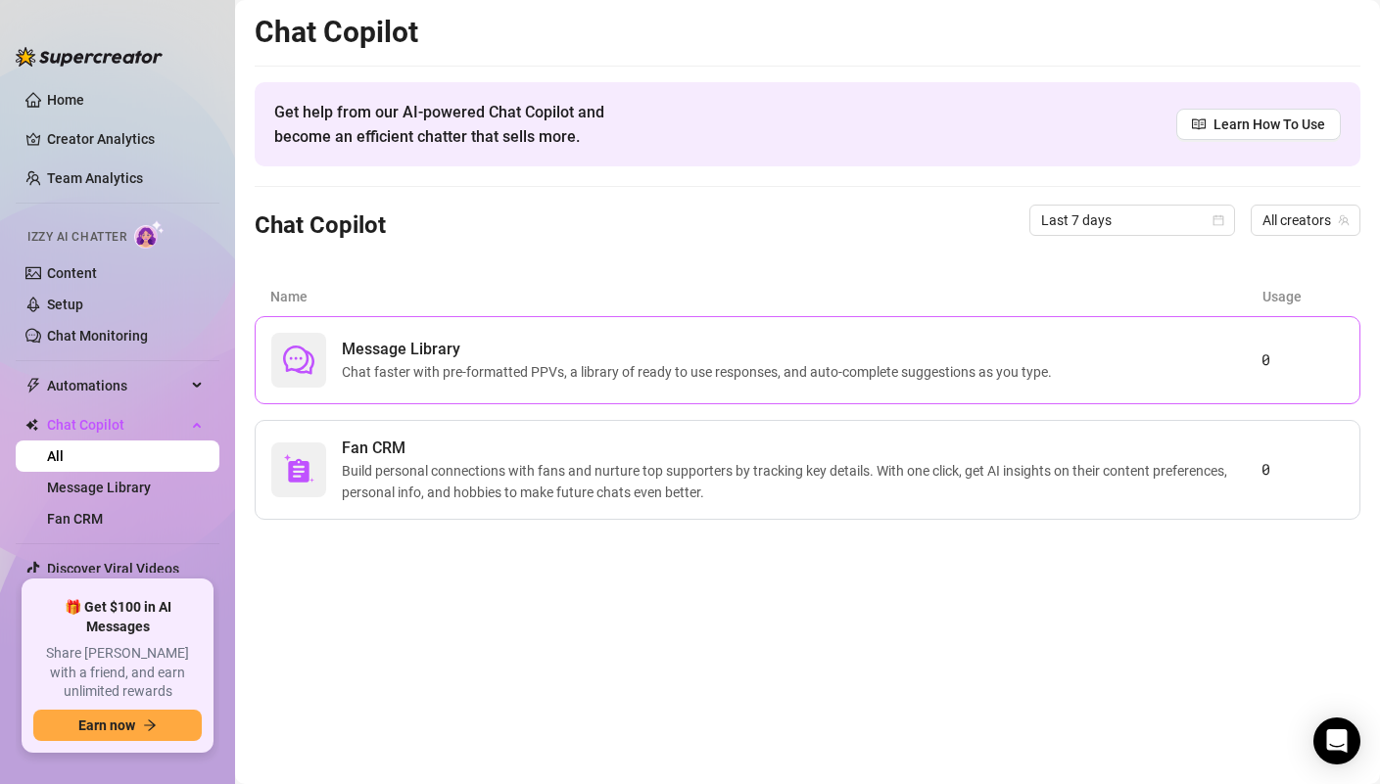
click at [480, 359] on span "Message Library" at bounding box center [701, 349] width 718 height 23
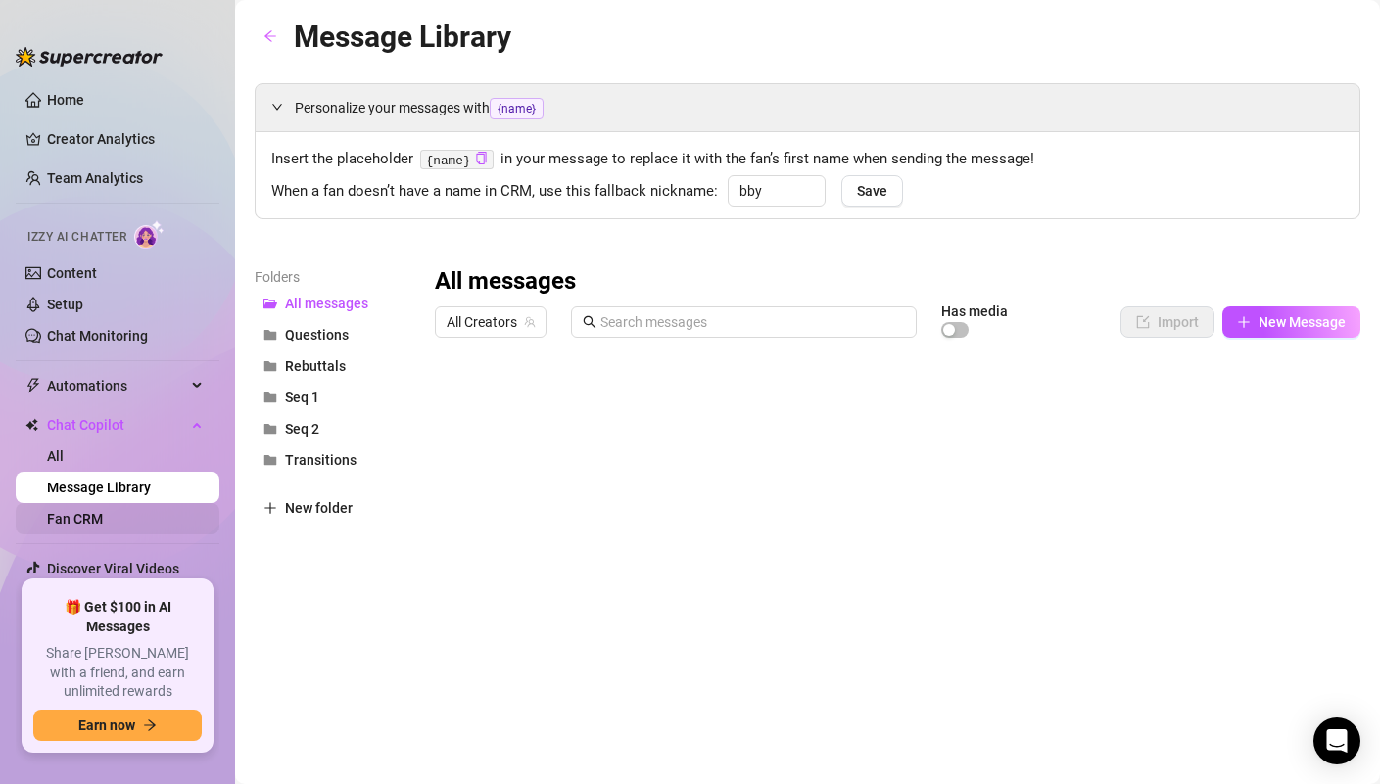
click at [103, 517] on link "Fan CRM" at bounding box center [75, 519] width 56 height 16
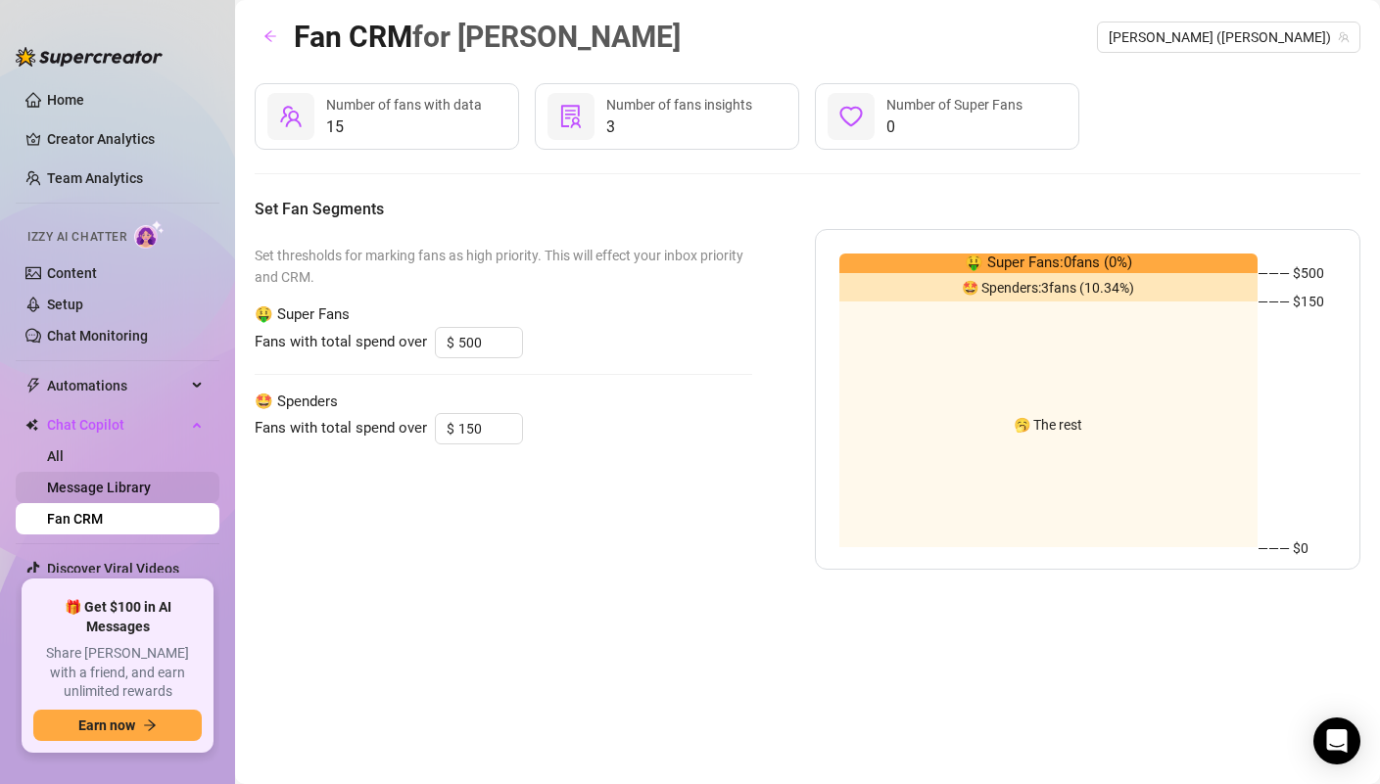
click at [83, 488] on link "Message Library" at bounding box center [99, 488] width 104 height 16
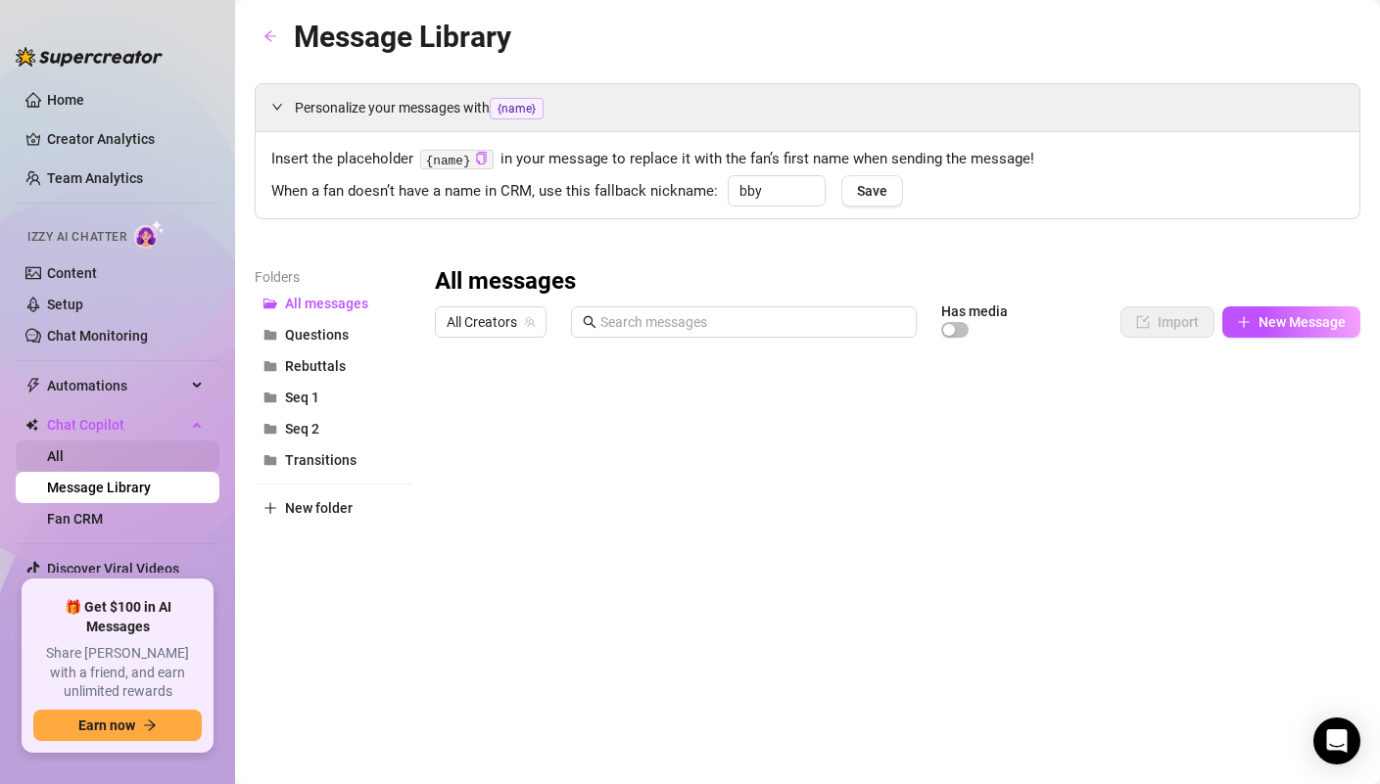
click at [64, 461] on link "All" at bounding box center [55, 456] width 17 height 16
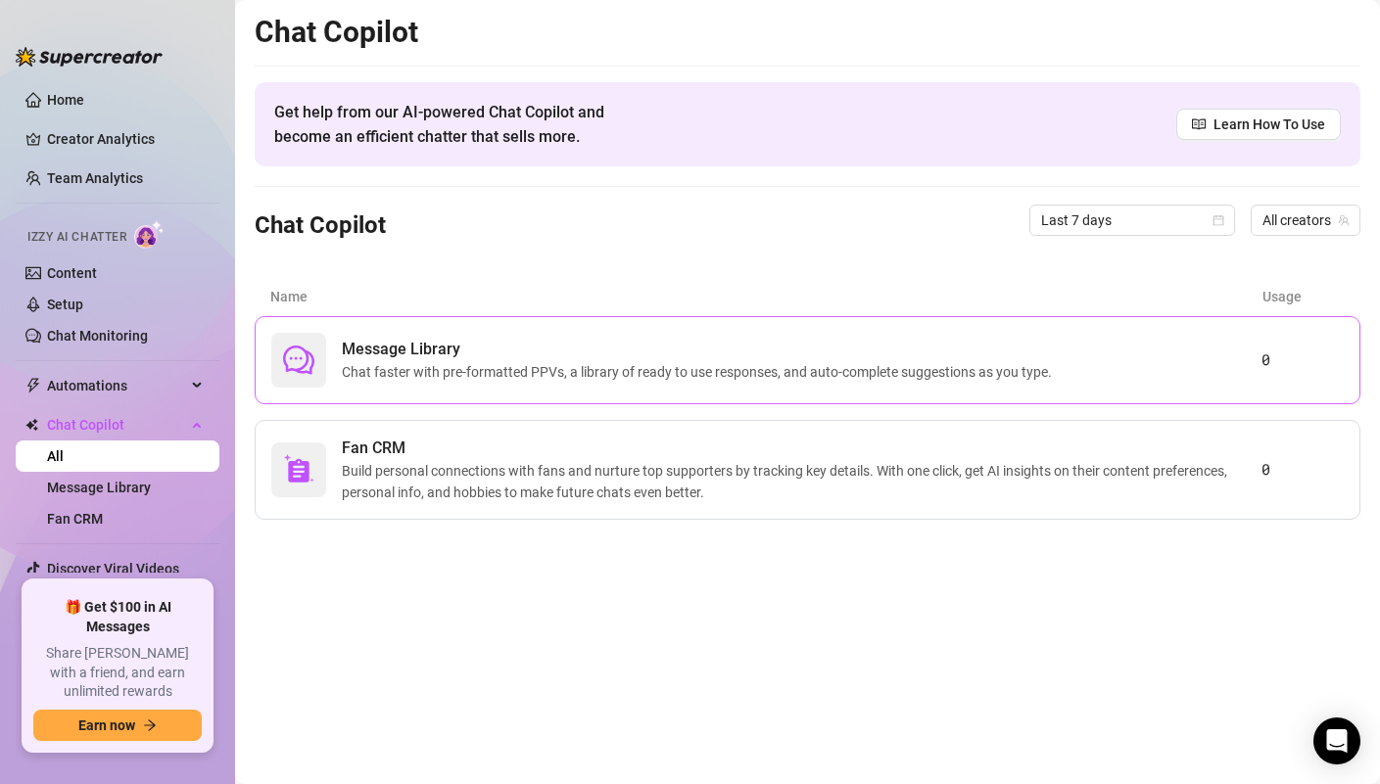
click at [428, 365] on span "Chat faster with pre-formatted PPVs, a library of ready to use responses, and a…" at bounding box center [701, 372] width 718 height 22
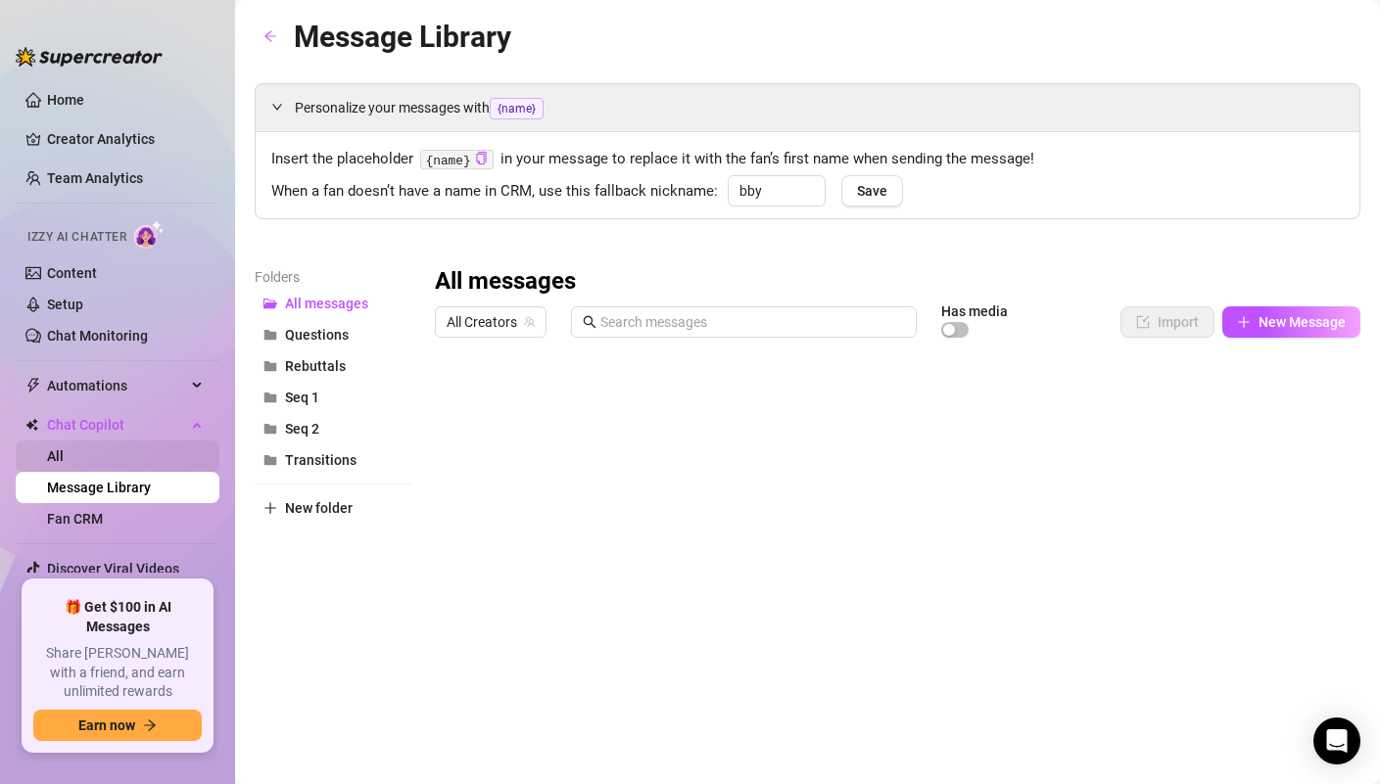
click at [64, 459] on link "All" at bounding box center [55, 456] width 17 height 16
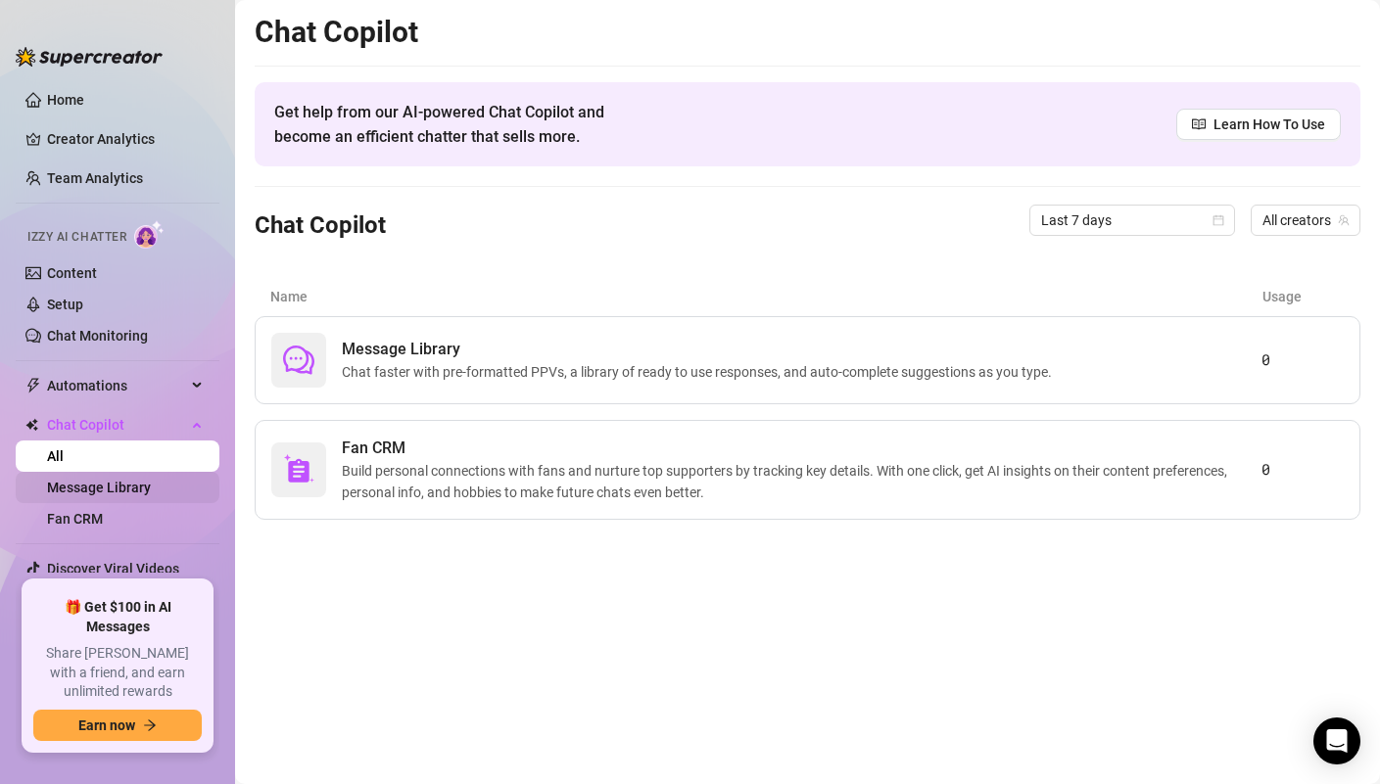
click at [139, 483] on link "Message Library" at bounding box center [99, 488] width 104 height 16
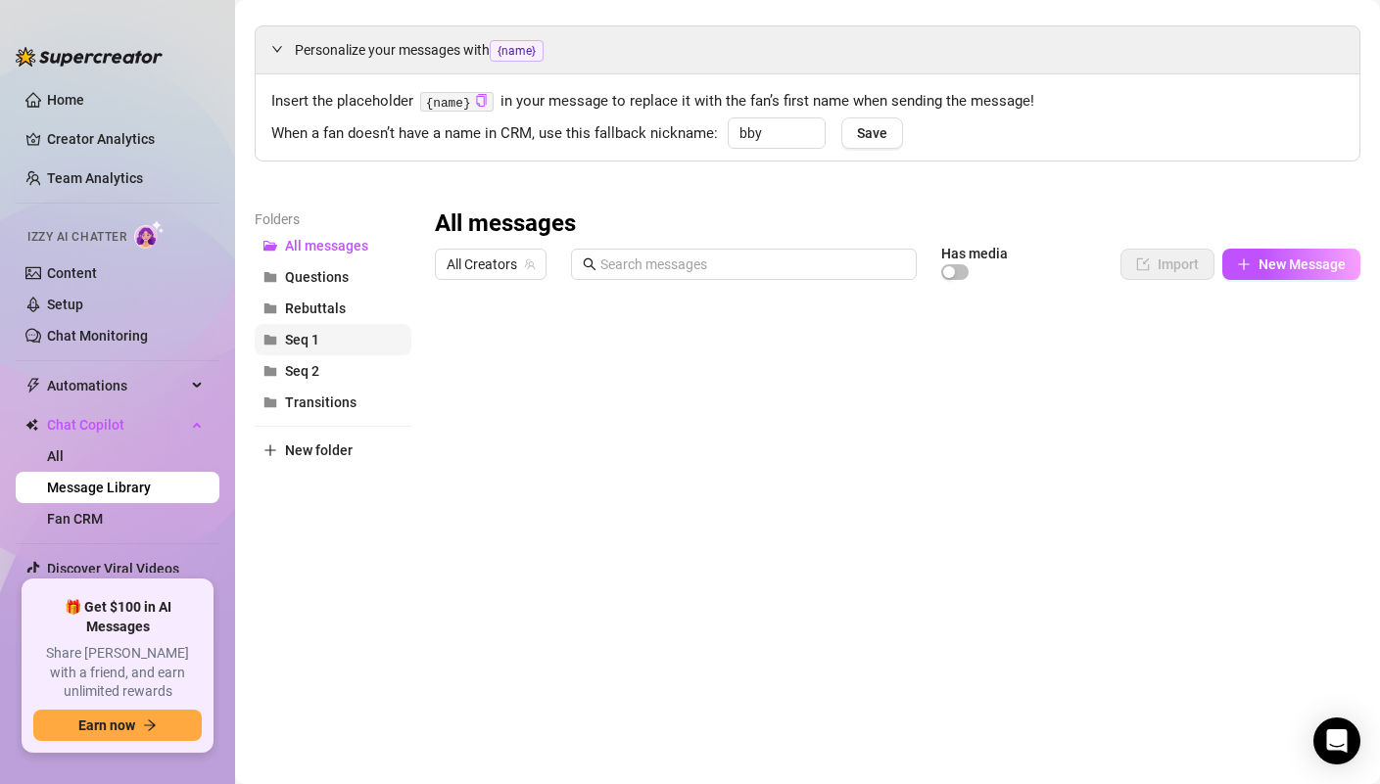
click at [317, 338] on span "Seq 1" at bounding box center [302, 340] width 34 height 16
click at [1251, 274] on button "New Message" at bounding box center [1291, 264] width 138 height 31
type textarea "Type your message here..."
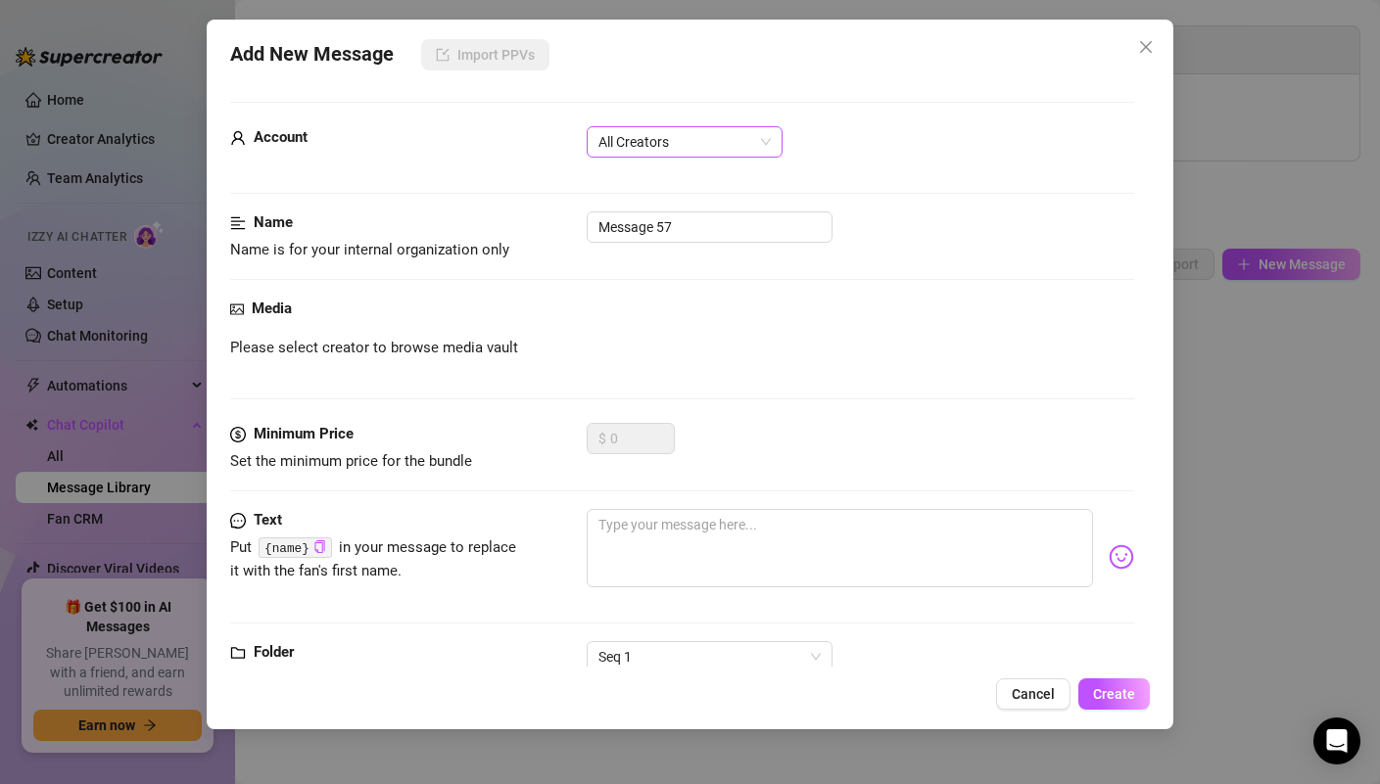
click at [734, 130] on span "All Creators" at bounding box center [684, 141] width 172 height 29
click at [734, 140] on span "All Creators" at bounding box center [684, 141] width 172 height 29
click at [725, 206] on div "[PERSON_NAME] (@jennifermonroex)" at bounding box center [684, 213] width 164 height 22
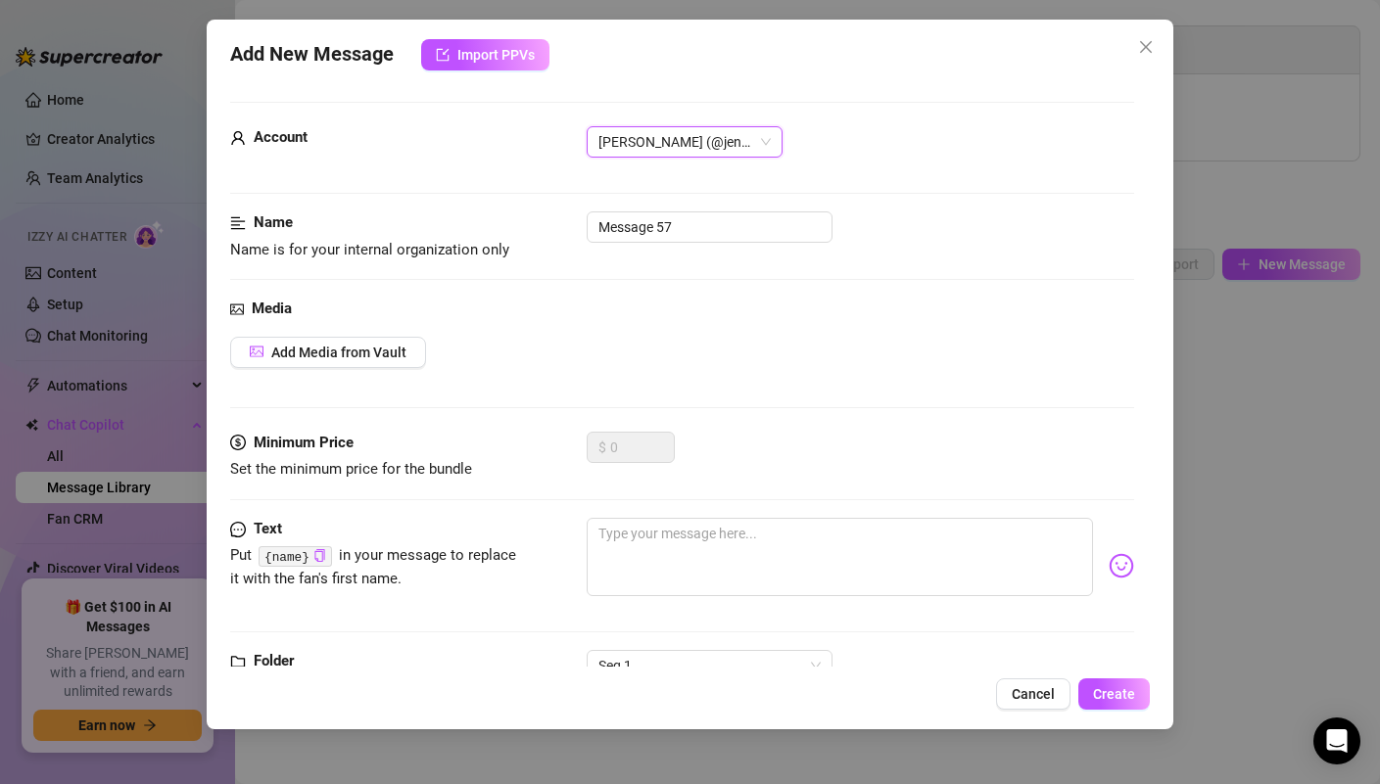
click at [745, 143] on span "[PERSON_NAME] (@jennifermonroex)" at bounding box center [684, 141] width 172 height 29
click at [888, 192] on div "Account [PERSON_NAME] (@jennifermonroex)" at bounding box center [681, 168] width 903 height 85
click at [470, 50] on span "Import PPVs" at bounding box center [495, 55] width 77 height 16
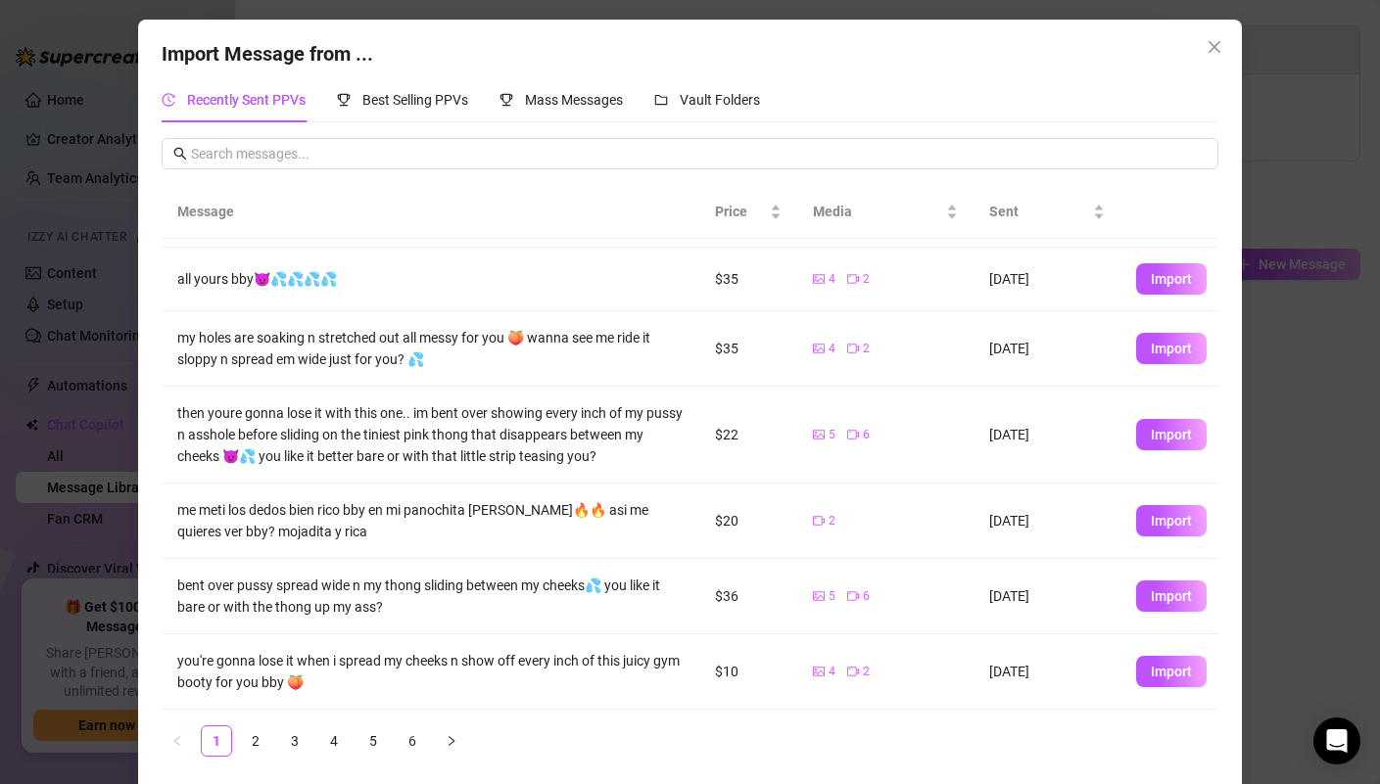
scroll to position [8, 0]
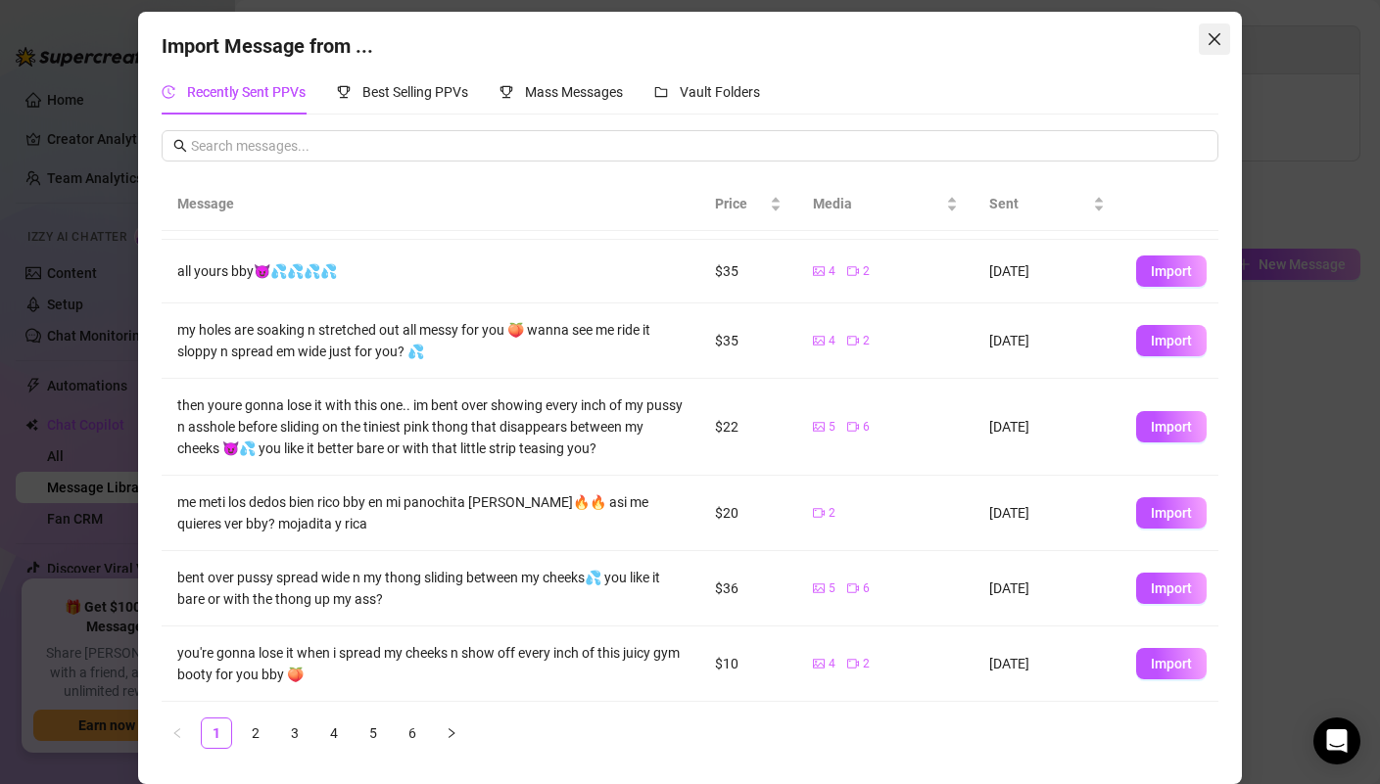
click at [1218, 38] on icon "close" at bounding box center [1214, 39] width 16 height 16
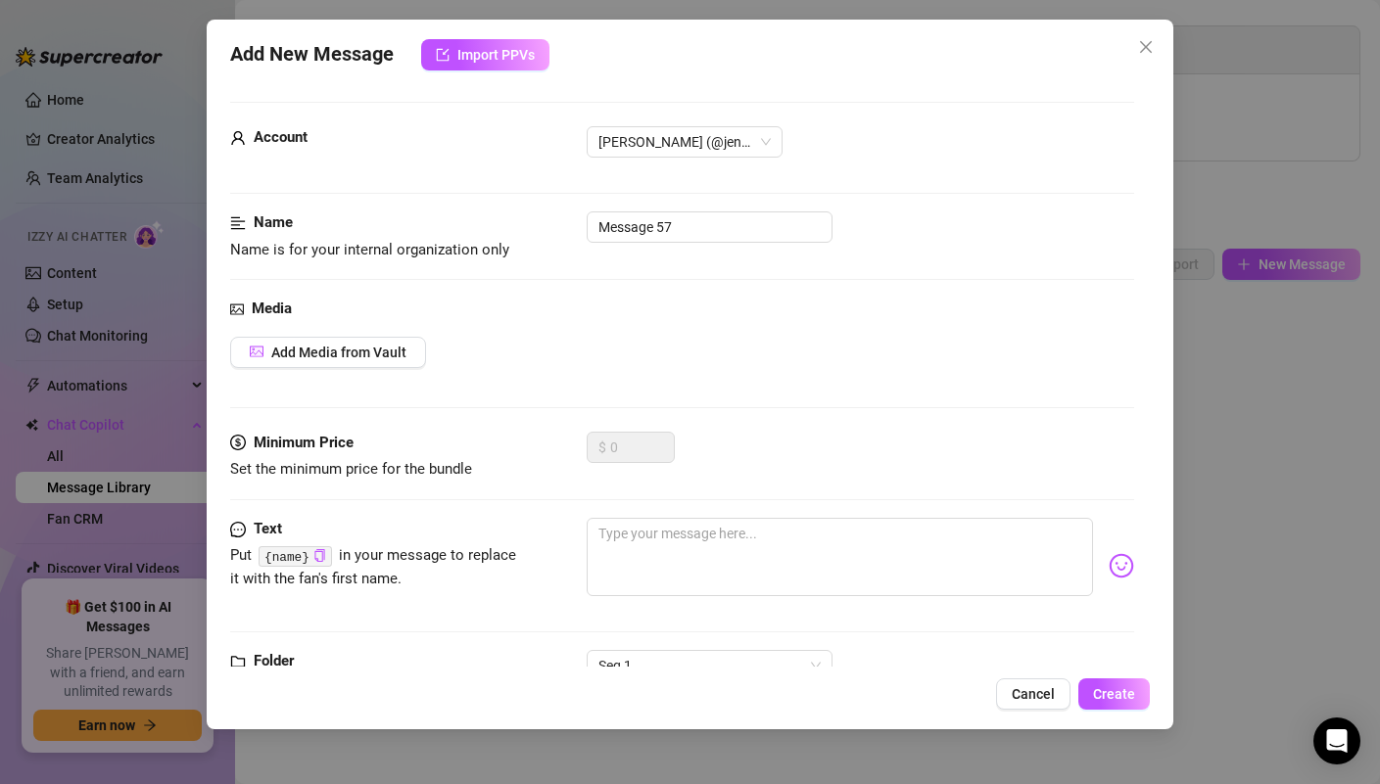
scroll to position [0, 0]
click at [669, 148] on span "[PERSON_NAME] (@jennifermonroex)" at bounding box center [684, 141] width 172 height 29
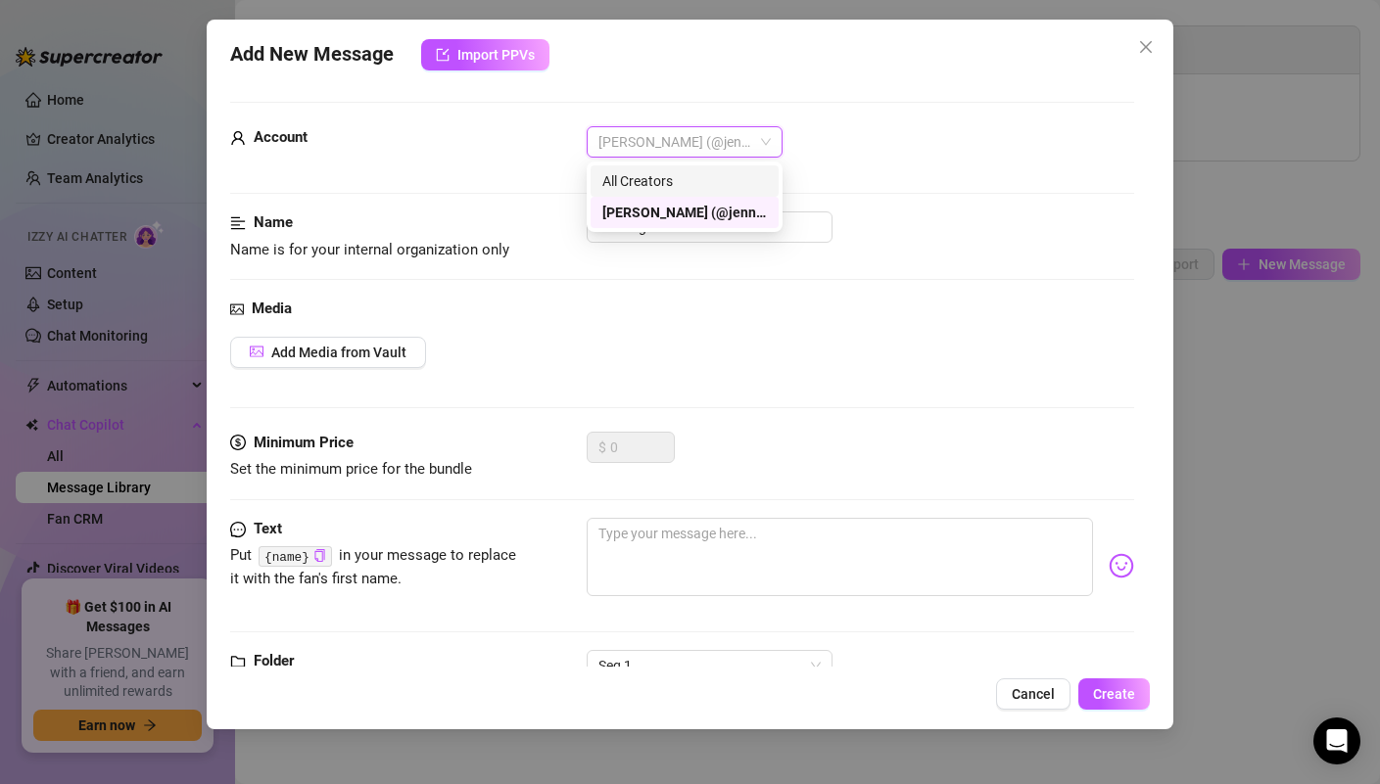
click at [669, 178] on div "All Creators" at bounding box center [684, 181] width 164 height 22
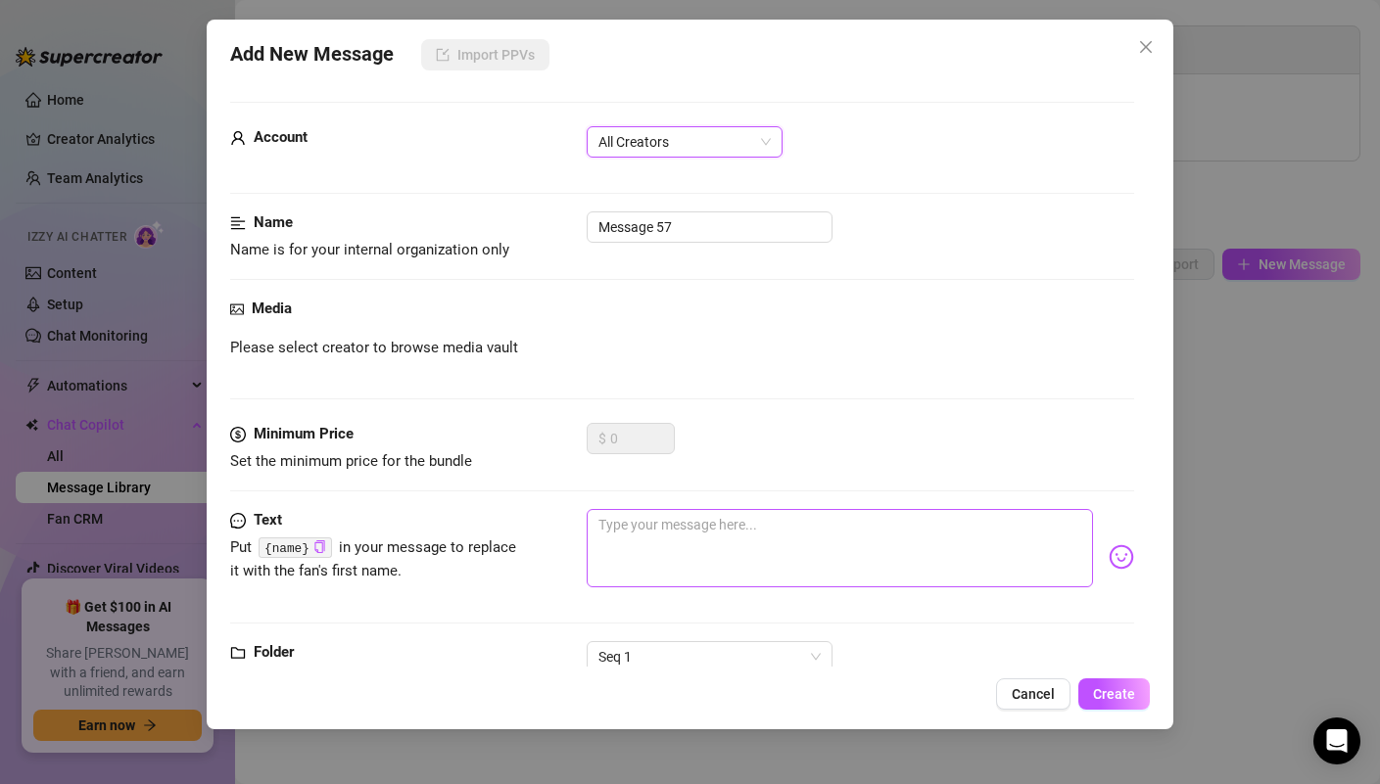
scroll to position [60, 0]
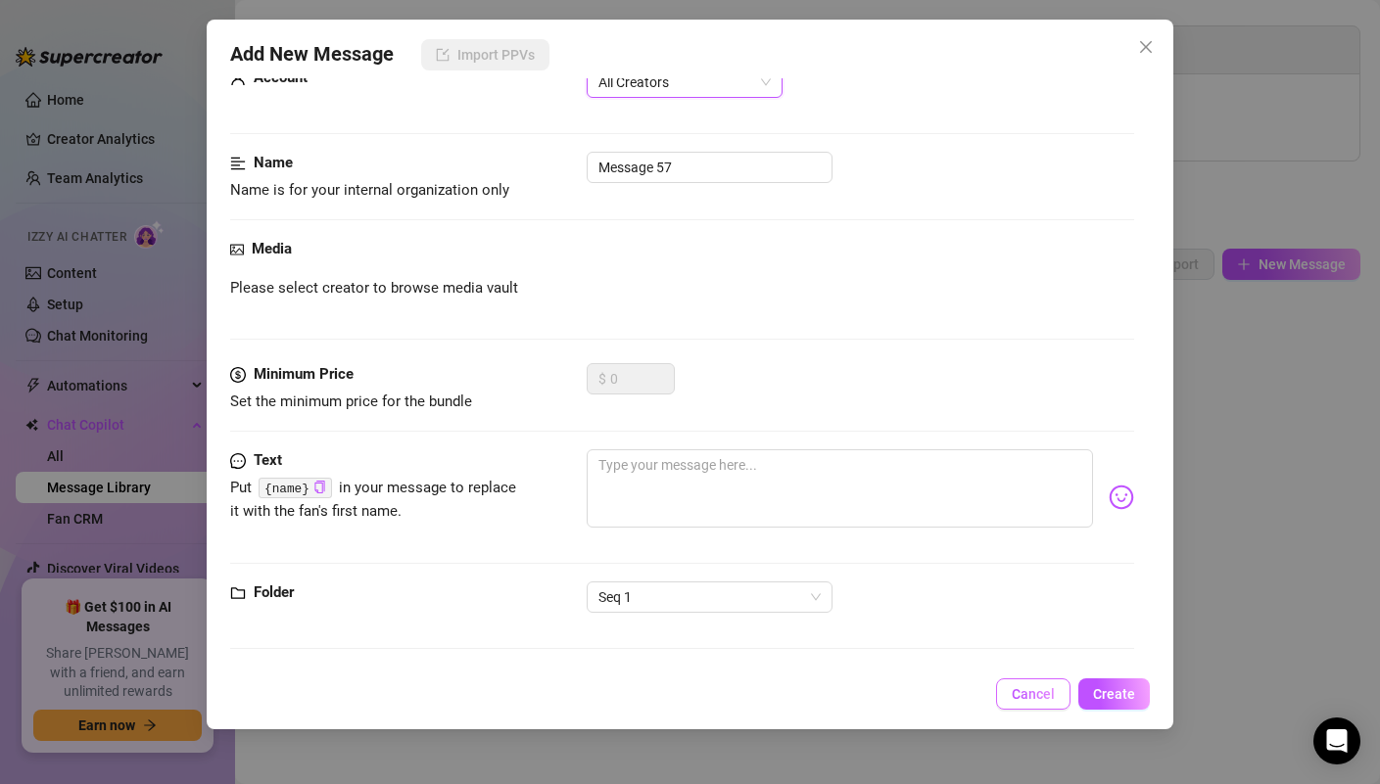
click at [1015, 688] on span "Cancel" at bounding box center [1032, 694] width 43 height 16
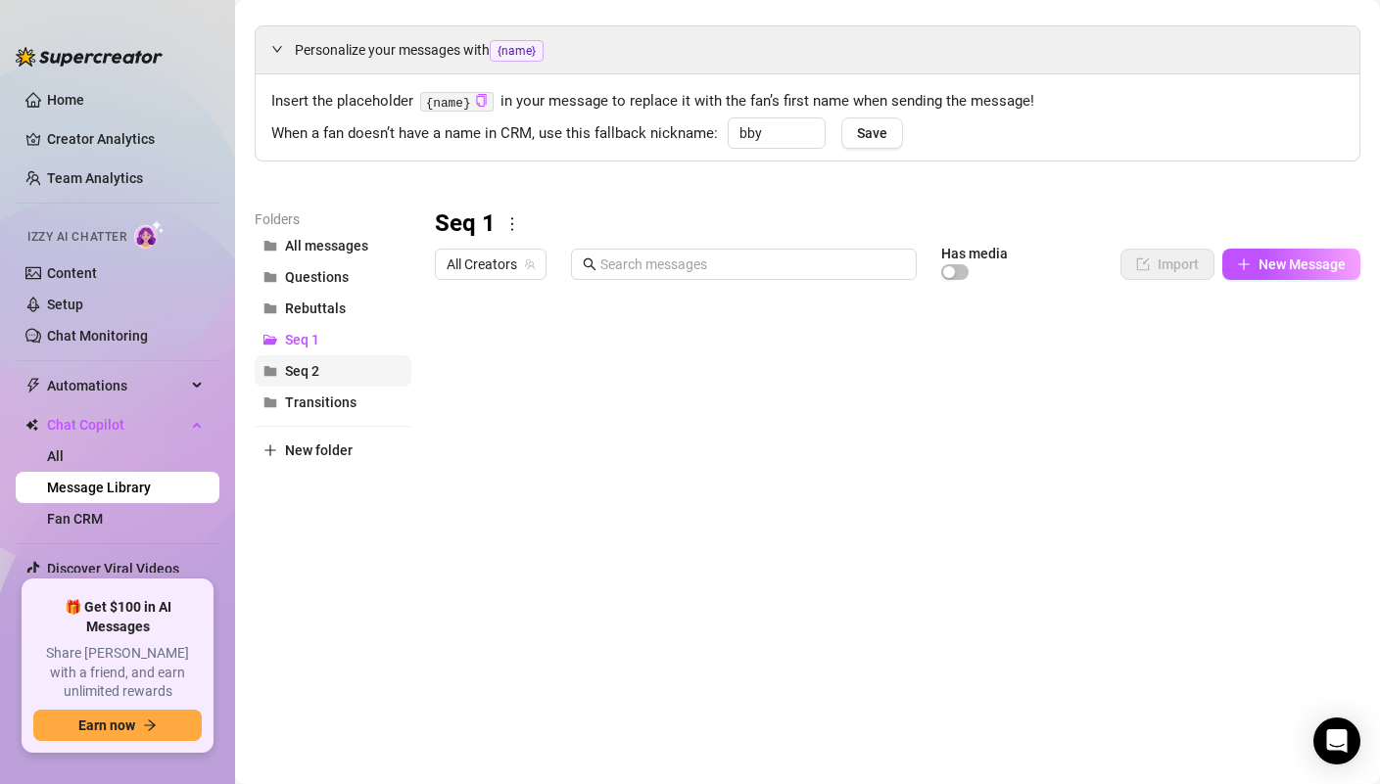
click at [291, 364] on span "Seq 2" at bounding box center [302, 371] width 34 height 16
click at [318, 395] on span "Transitions" at bounding box center [320, 403] width 71 height 16
click at [323, 298] on button "Rebuttals" at bounding box center [333, 308] width 157 height 31
click at [75, 106] on link "Home" at bounding box center [65, 100] width 37 height 16
